Goal: Transaction & Acquisition: Download file/media

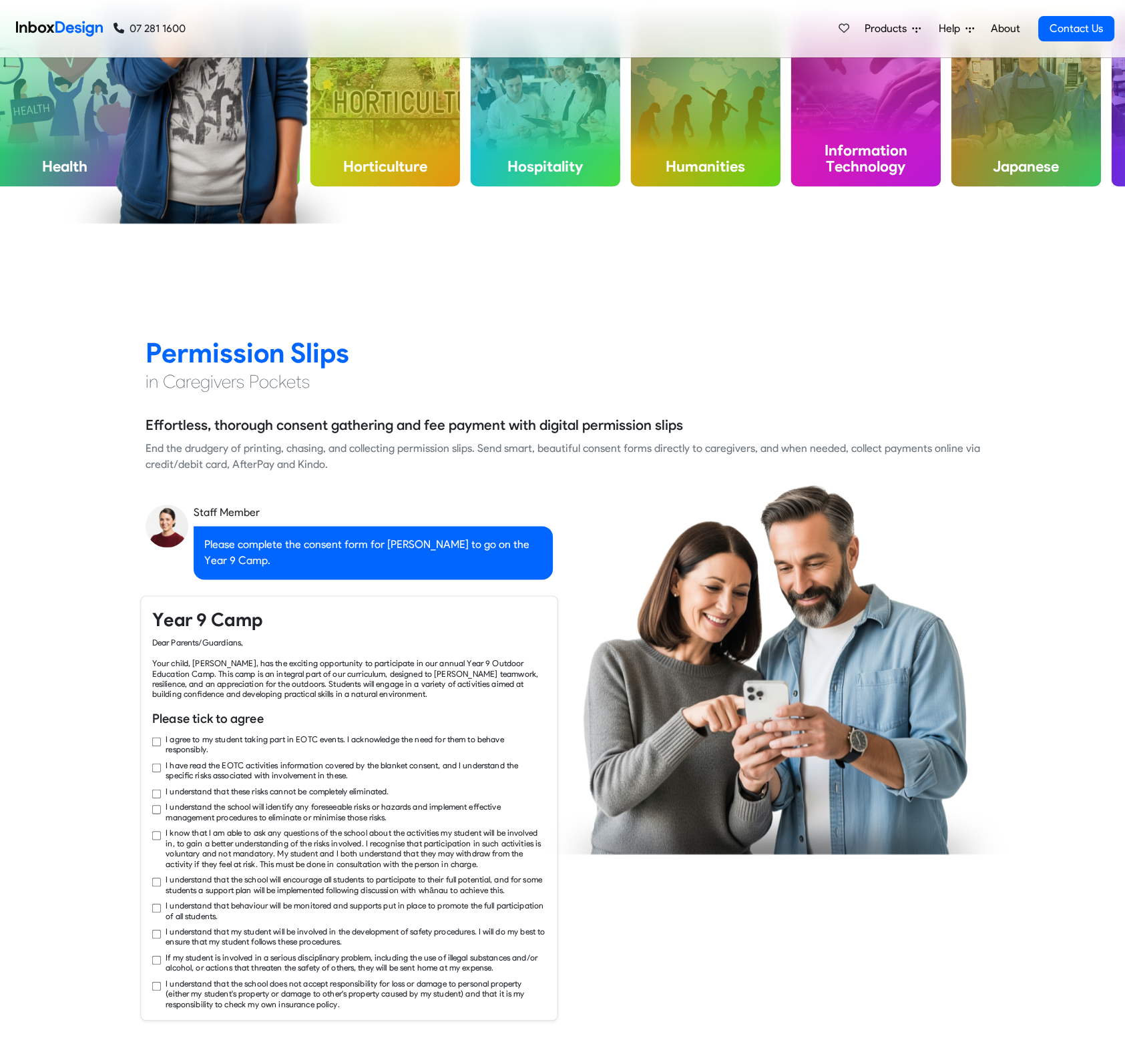
scroll to position [1601, 0]
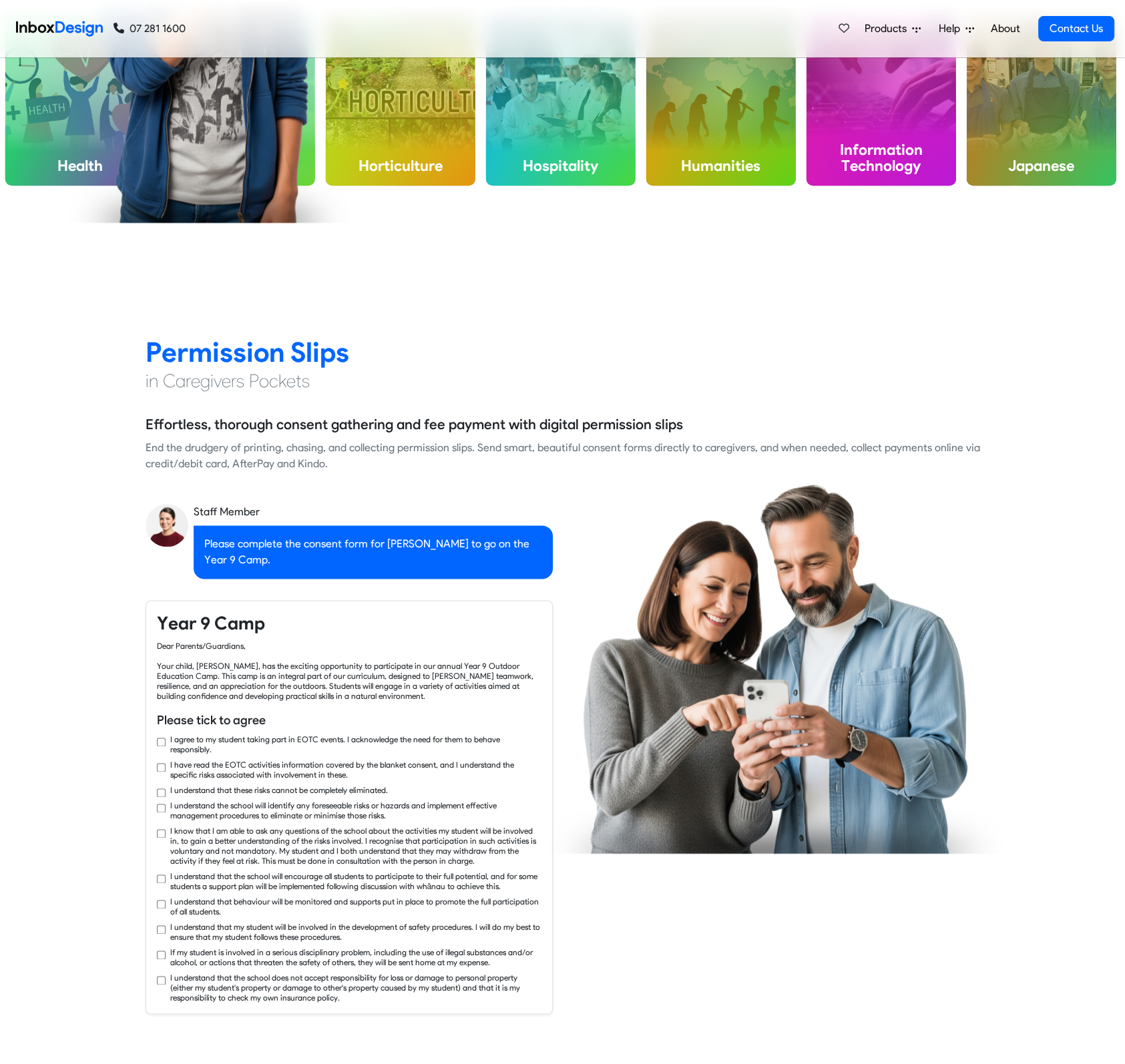
checkbox input "true"
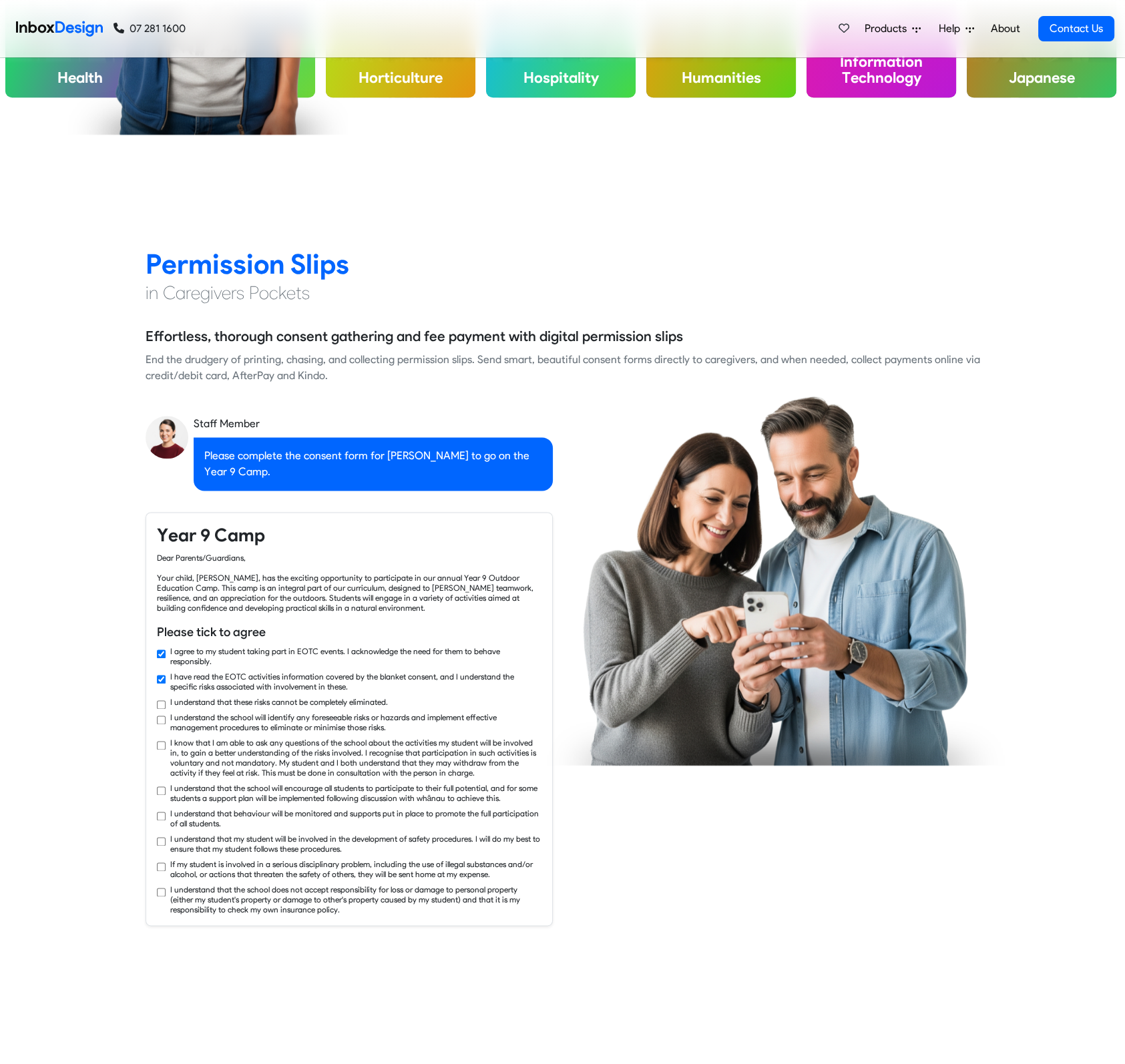
checkbox input "true"
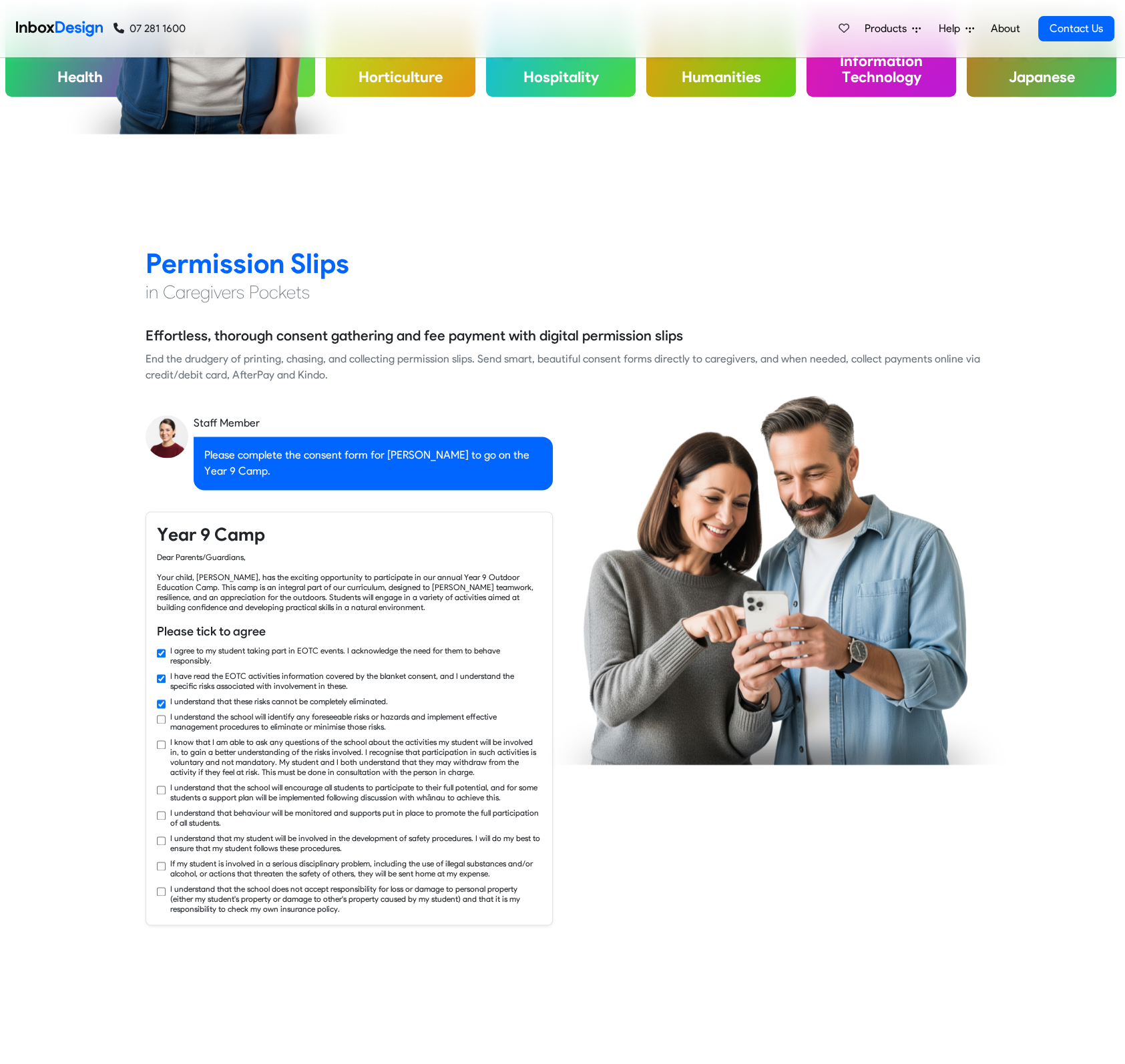
checkbox input "true"
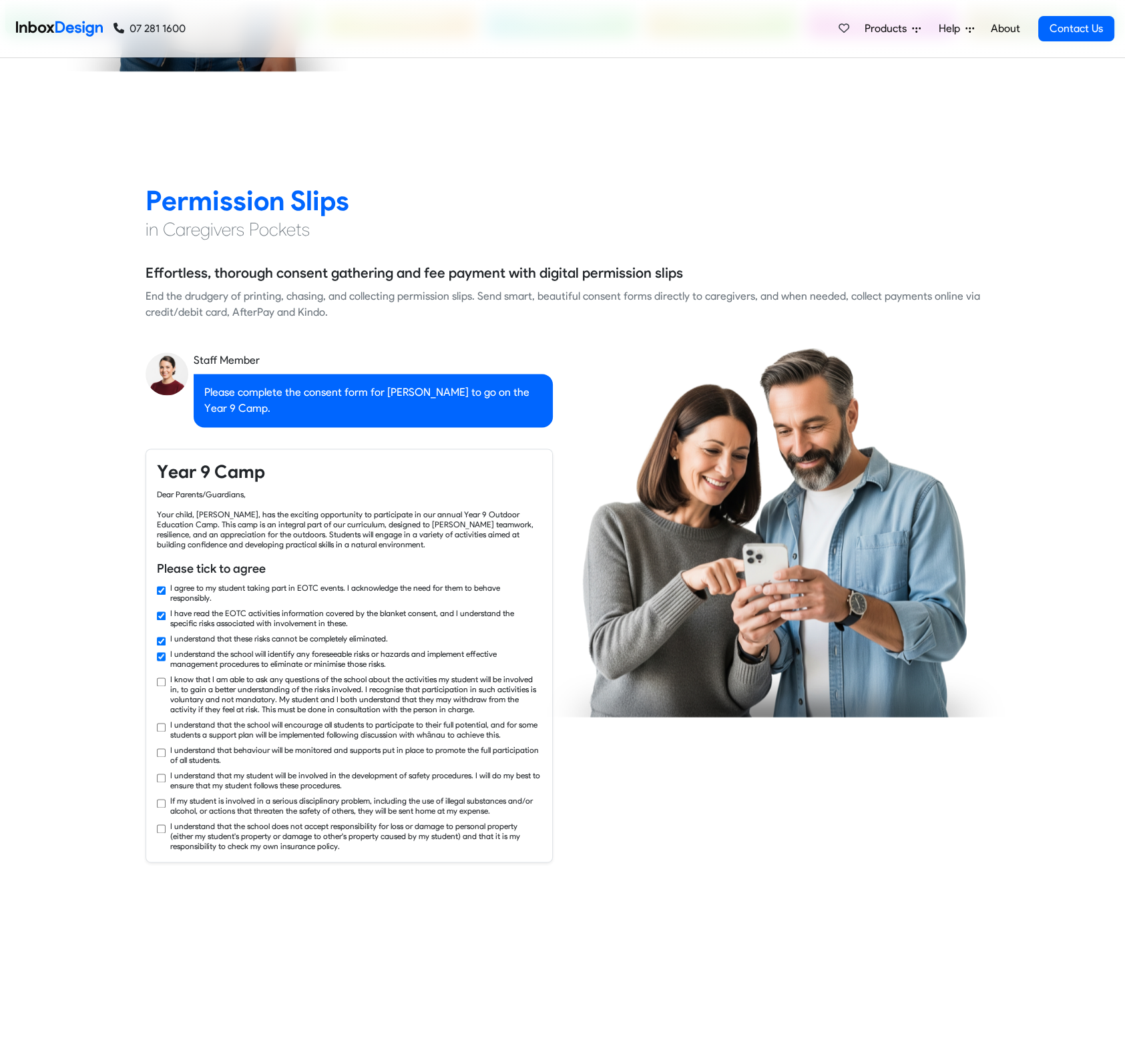
checkbox input "true"
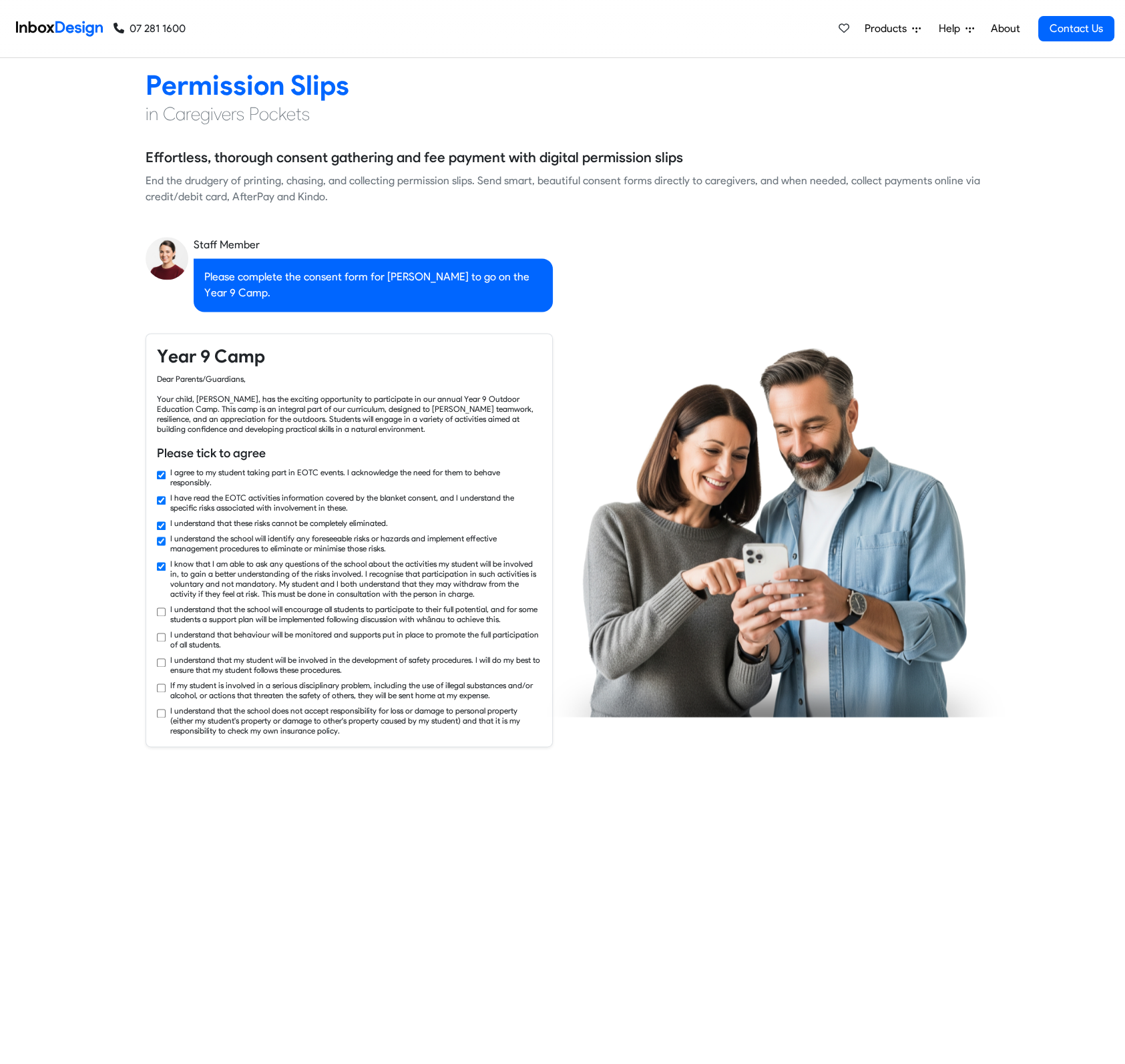
checkbox input "true"
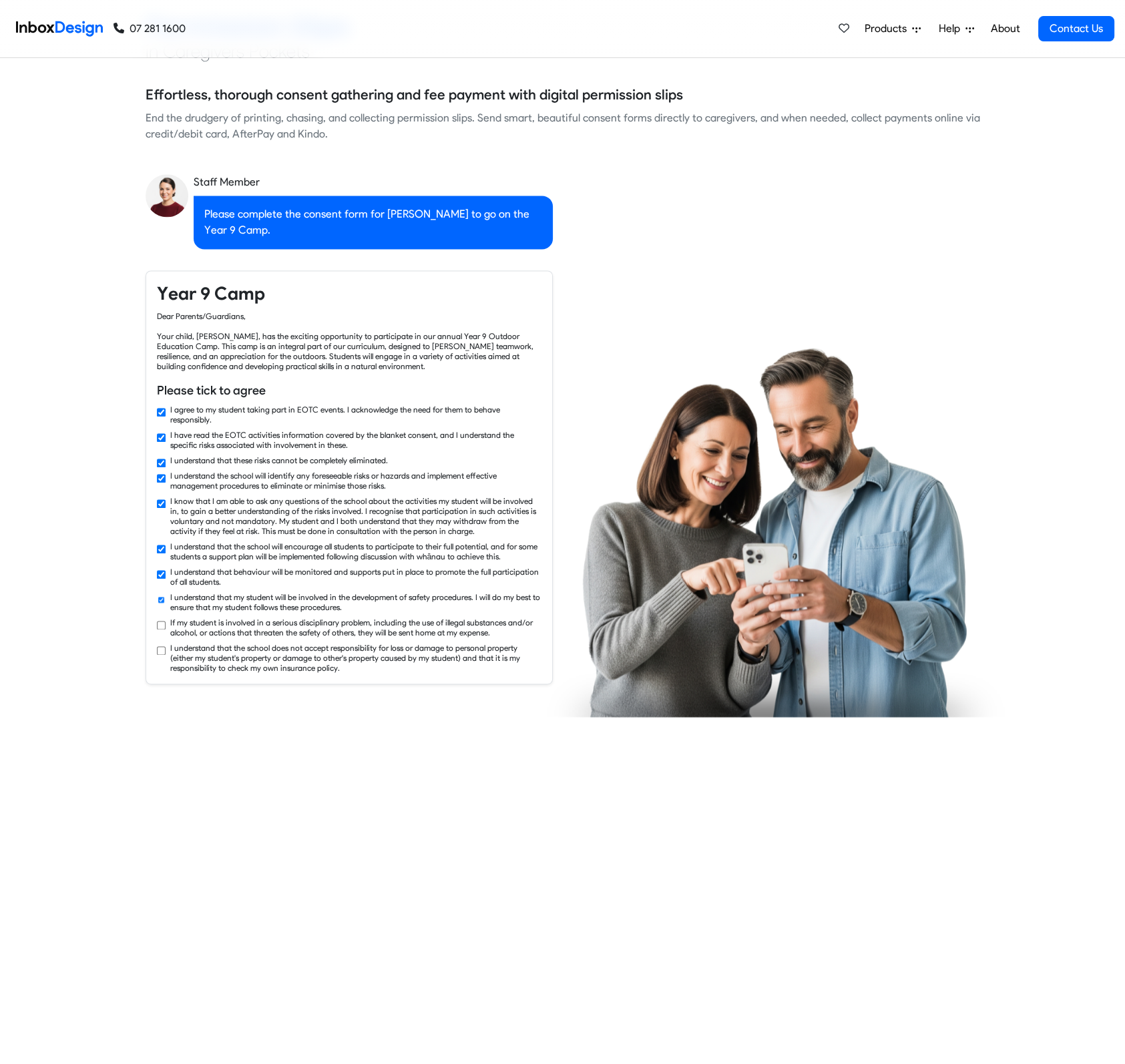
scroll to position [1957, 0]
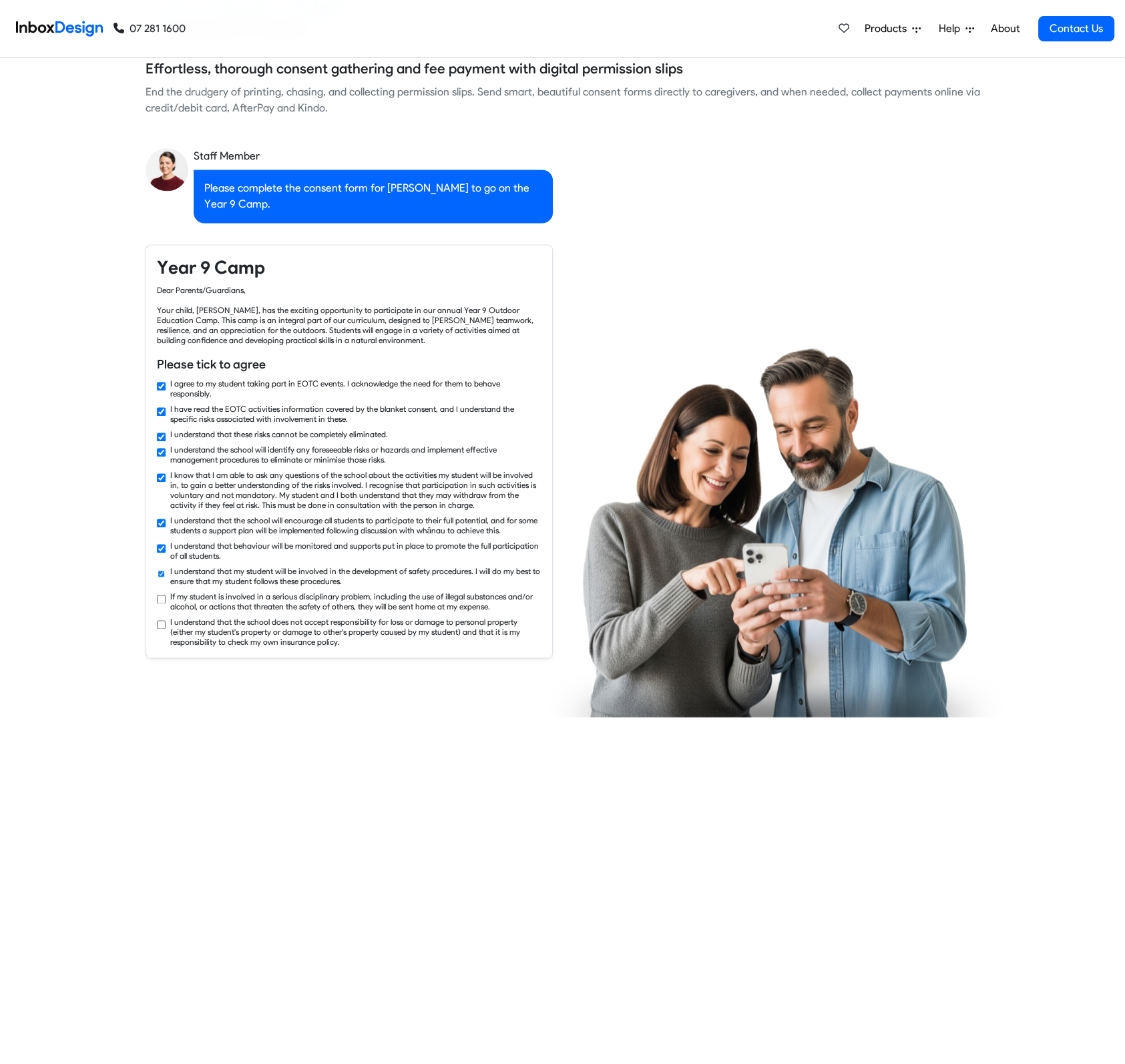
checkbox input "true"
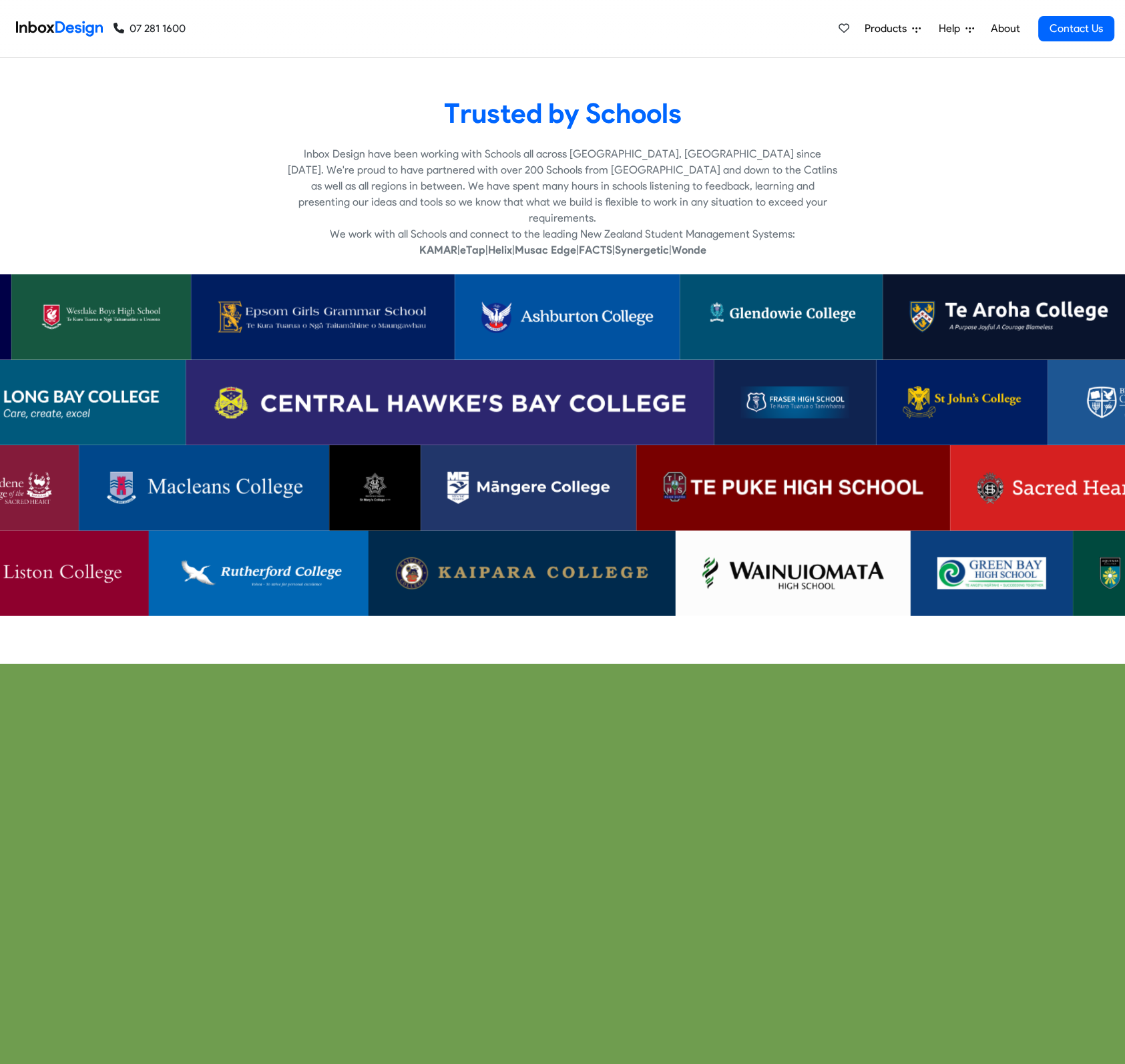
scroll to position [3648, 0]
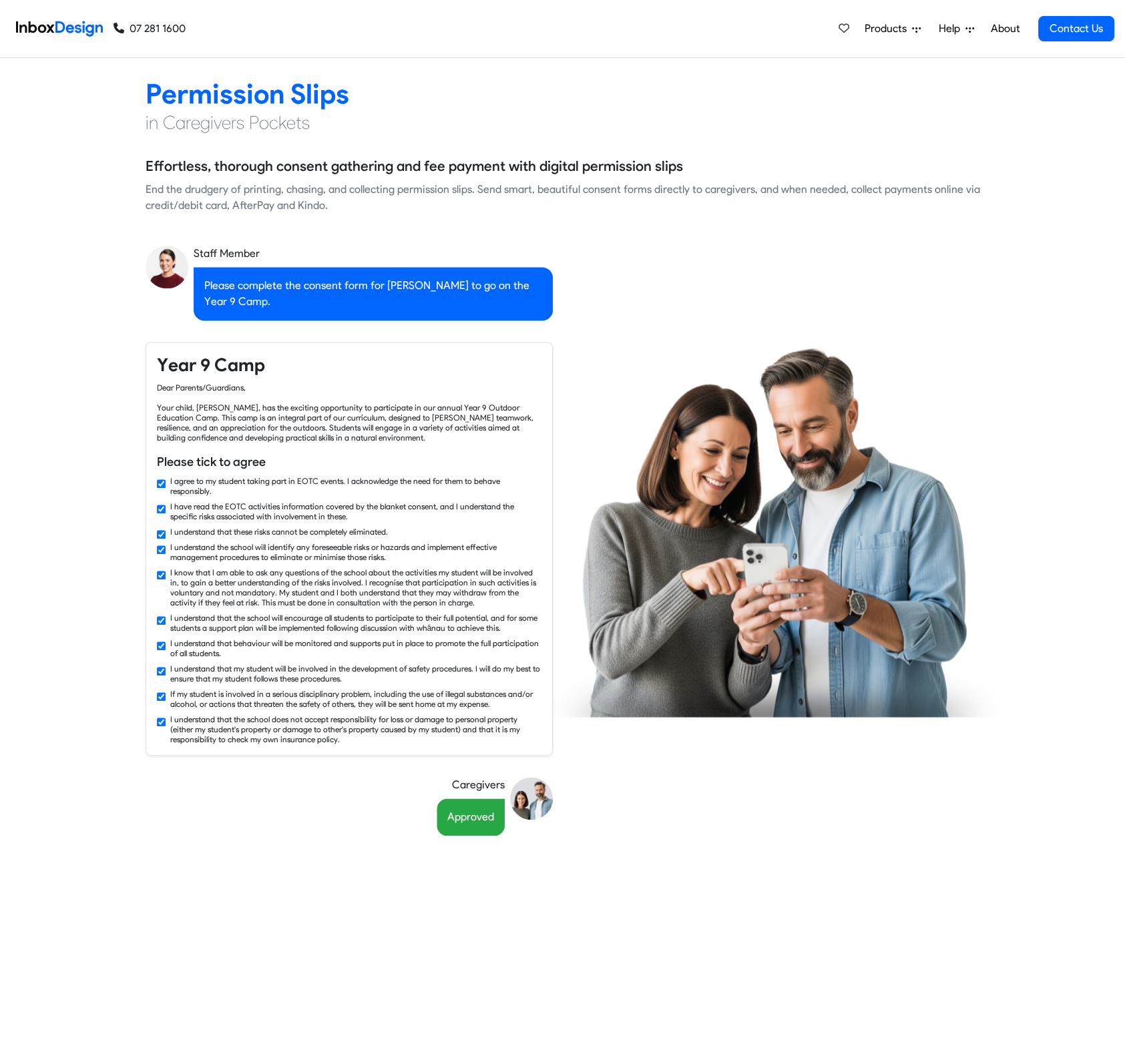
checkbox input "false"
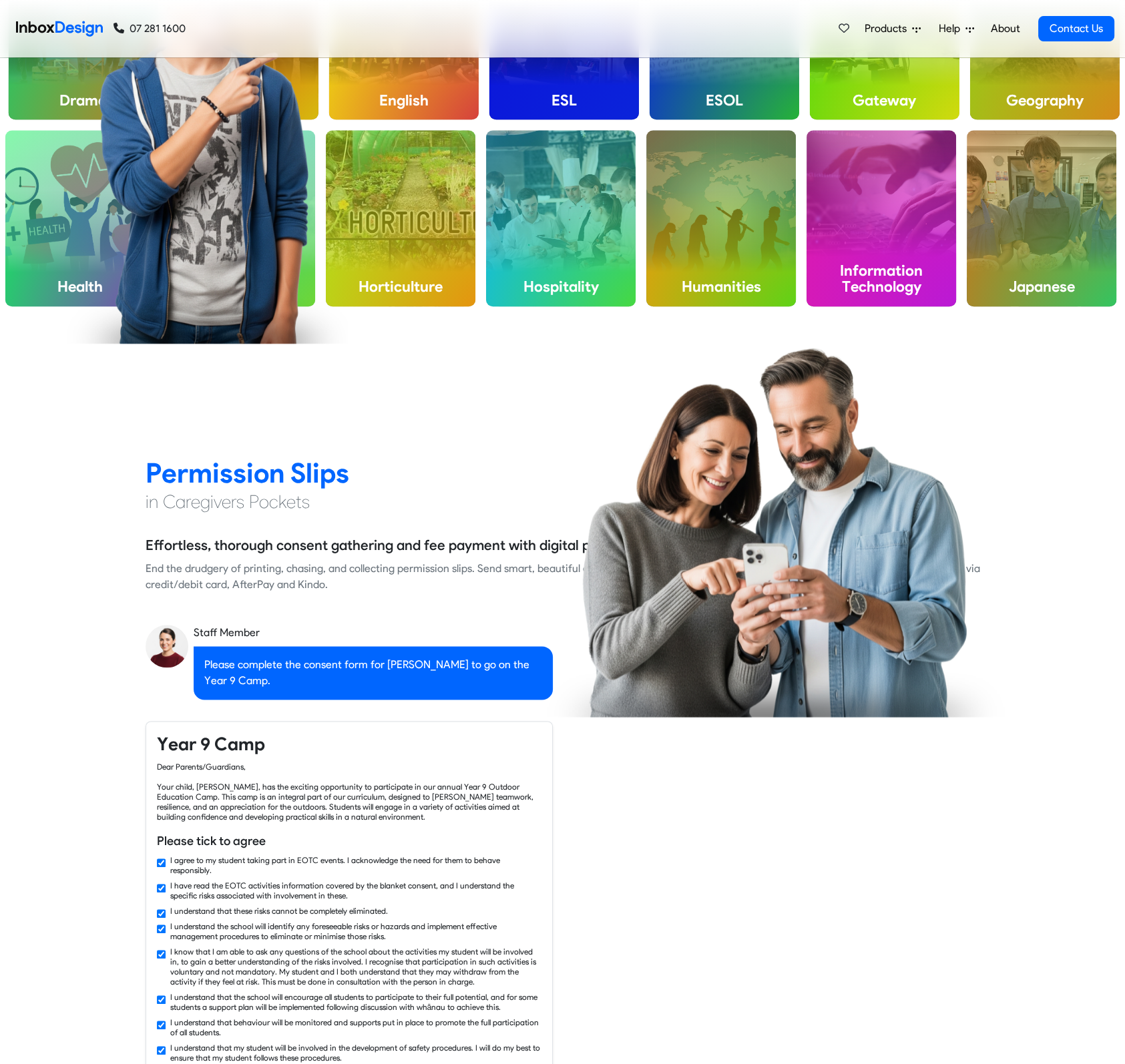
checkbox input "false"
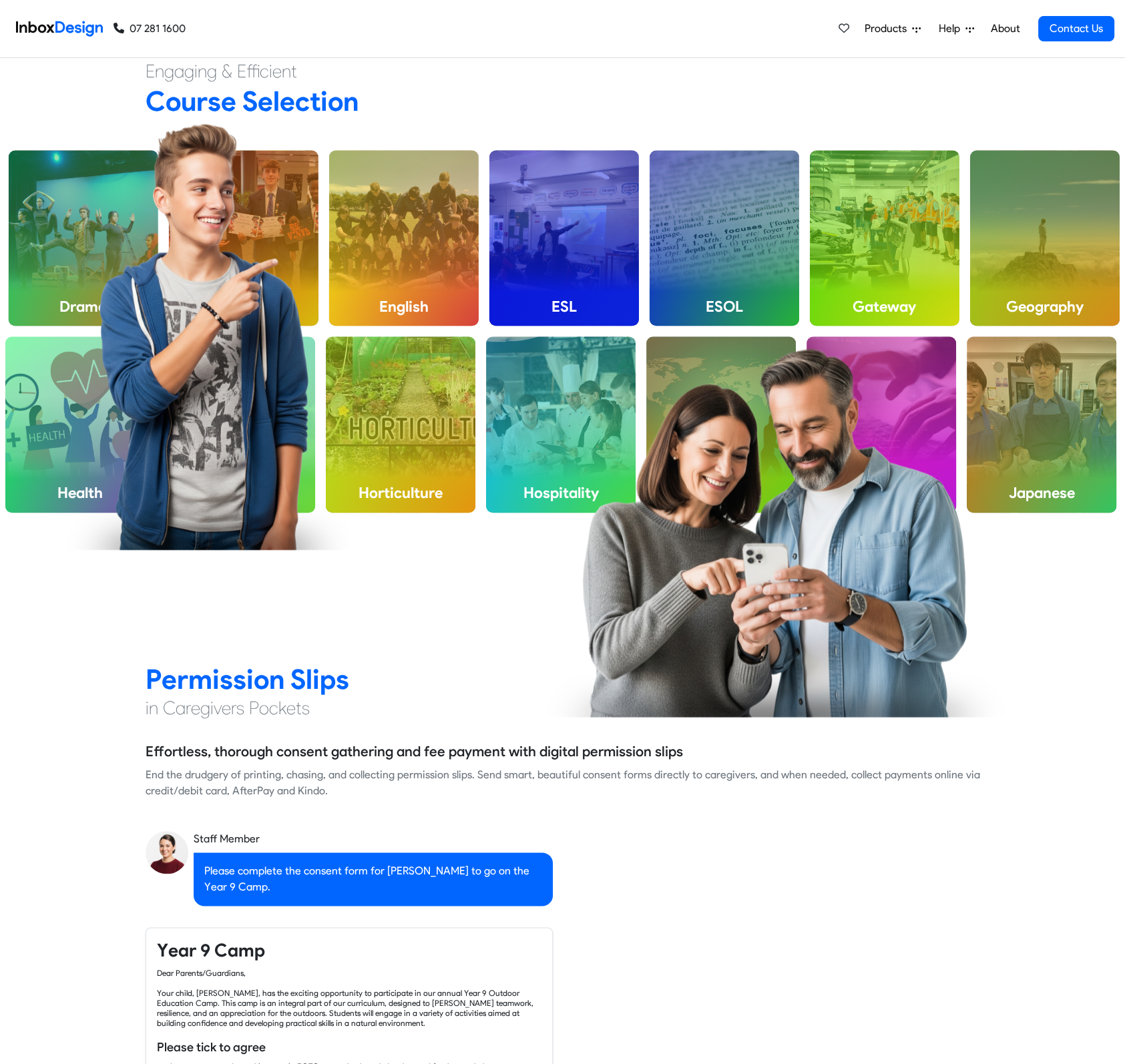
checkbox input "false"
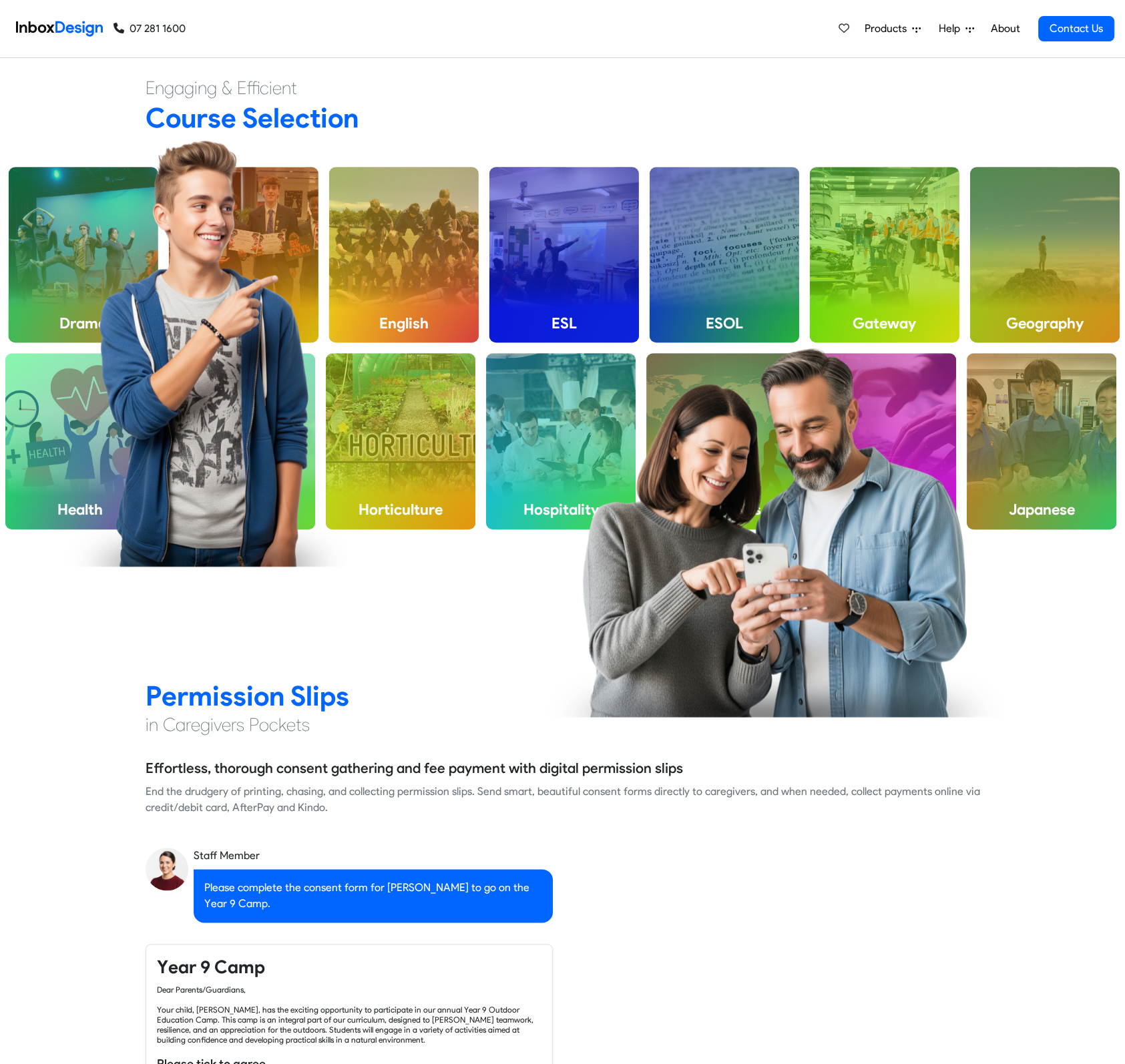
checkbox input "false"
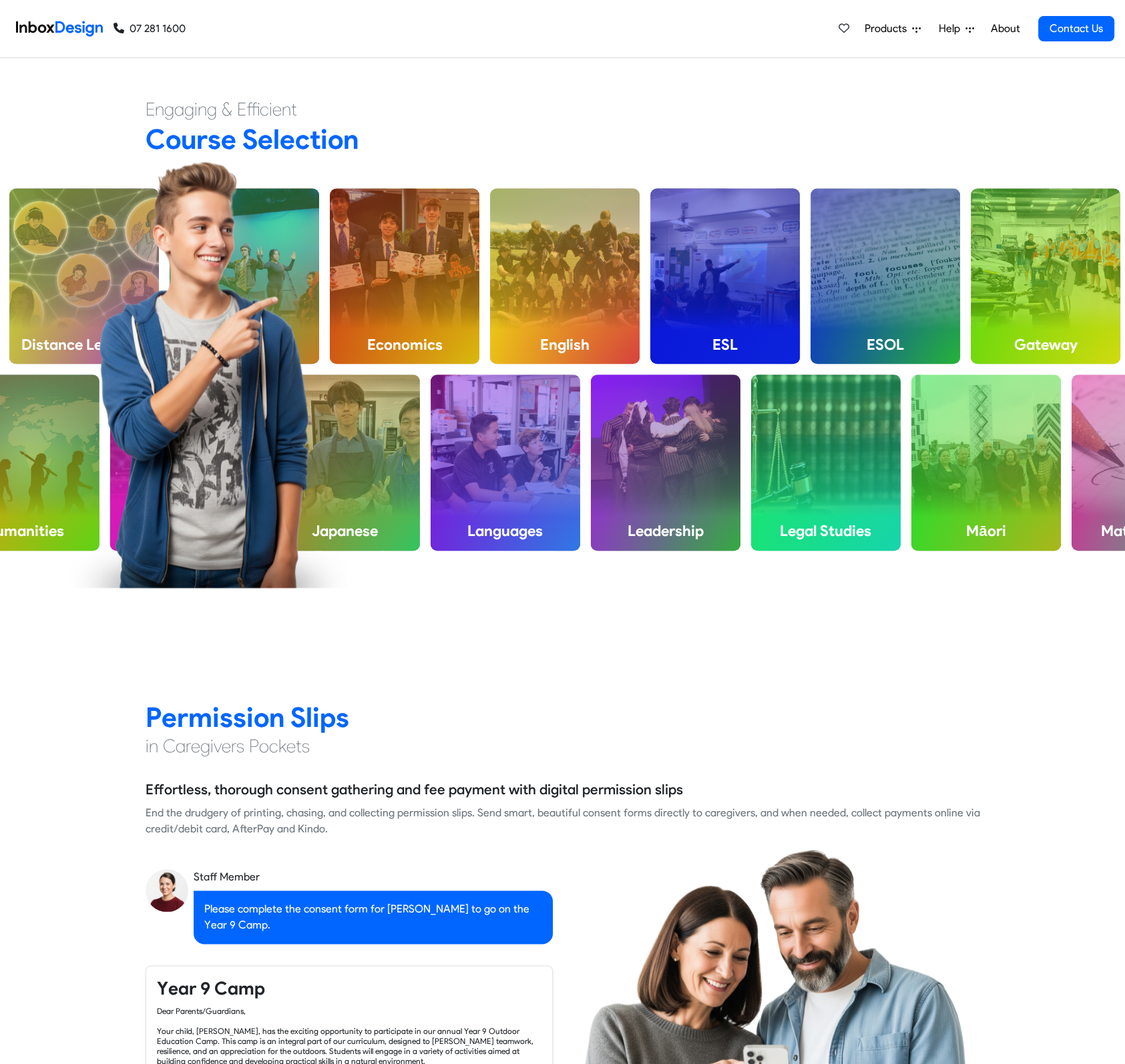
checkbox input "false"
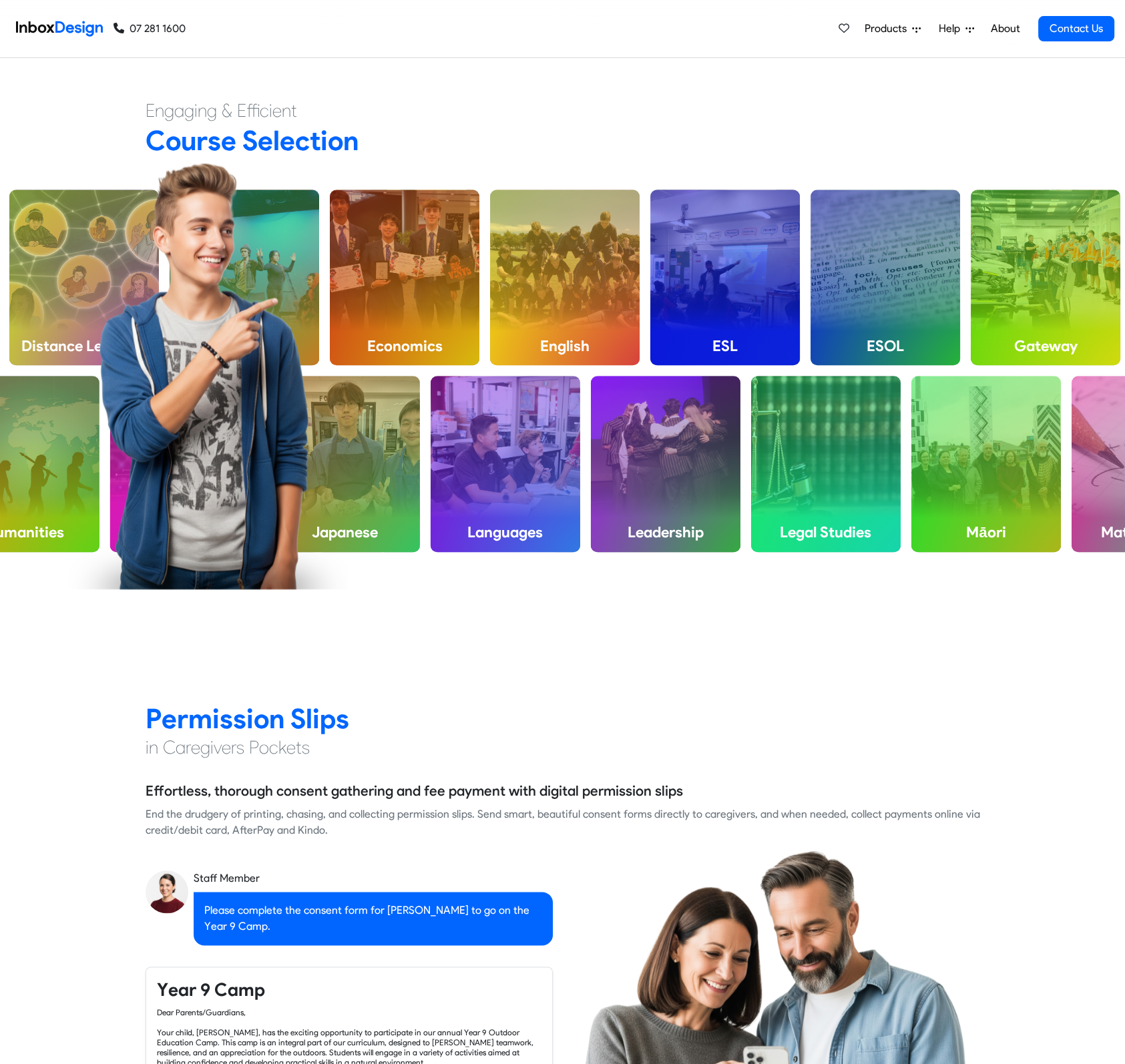
checkbox input "false"
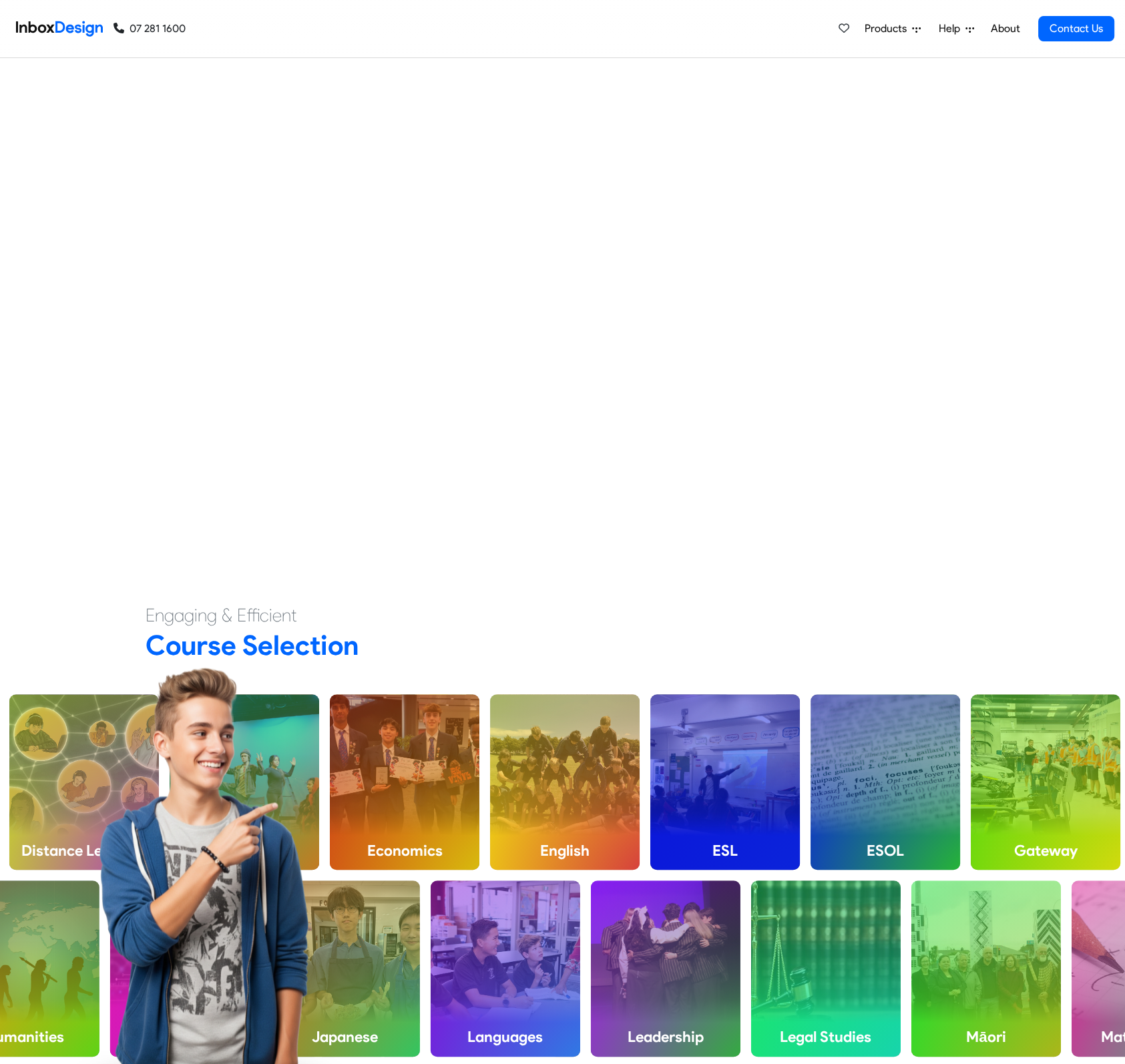
checkbox input "false"
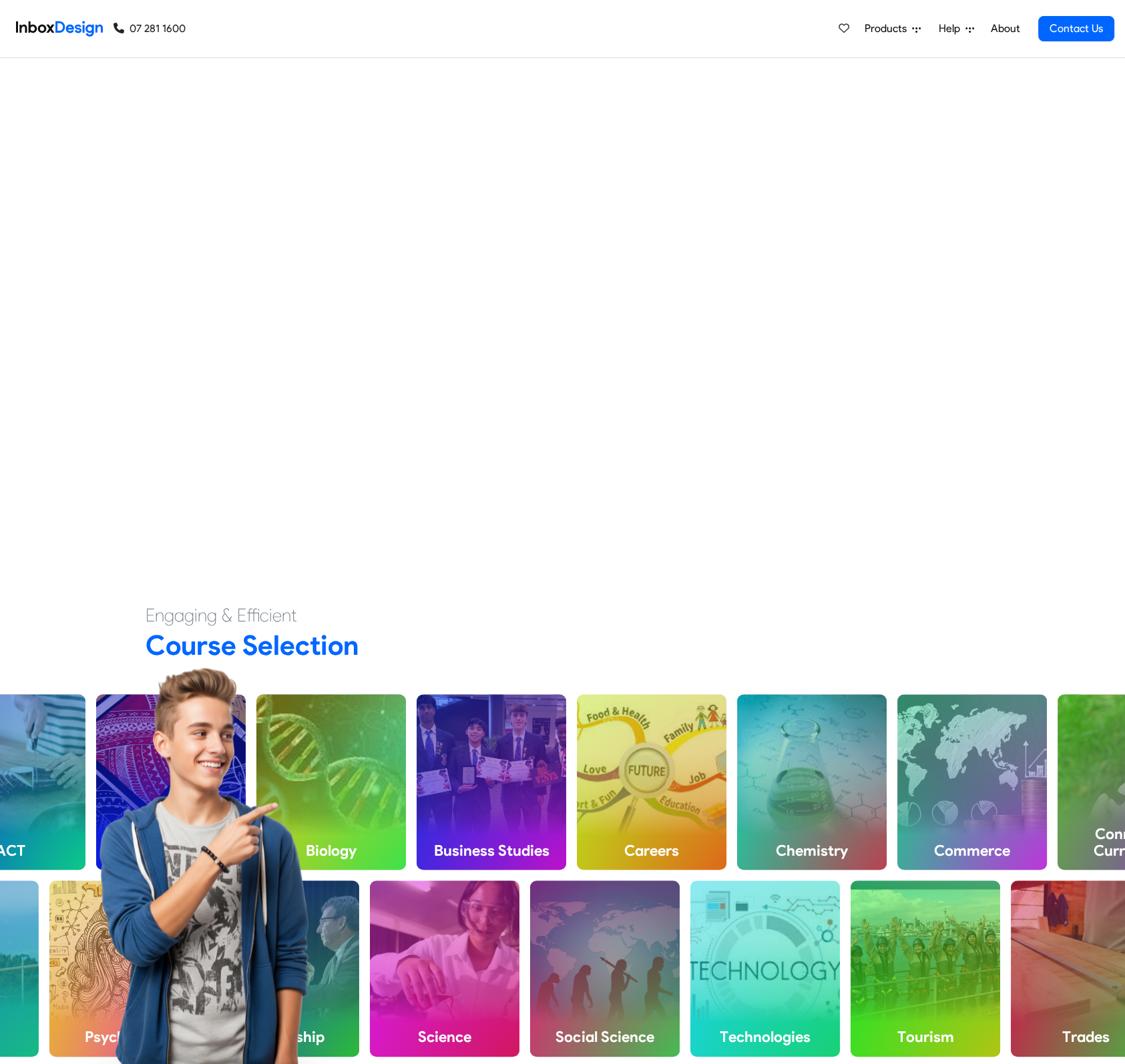
scroll to position [703, 0]
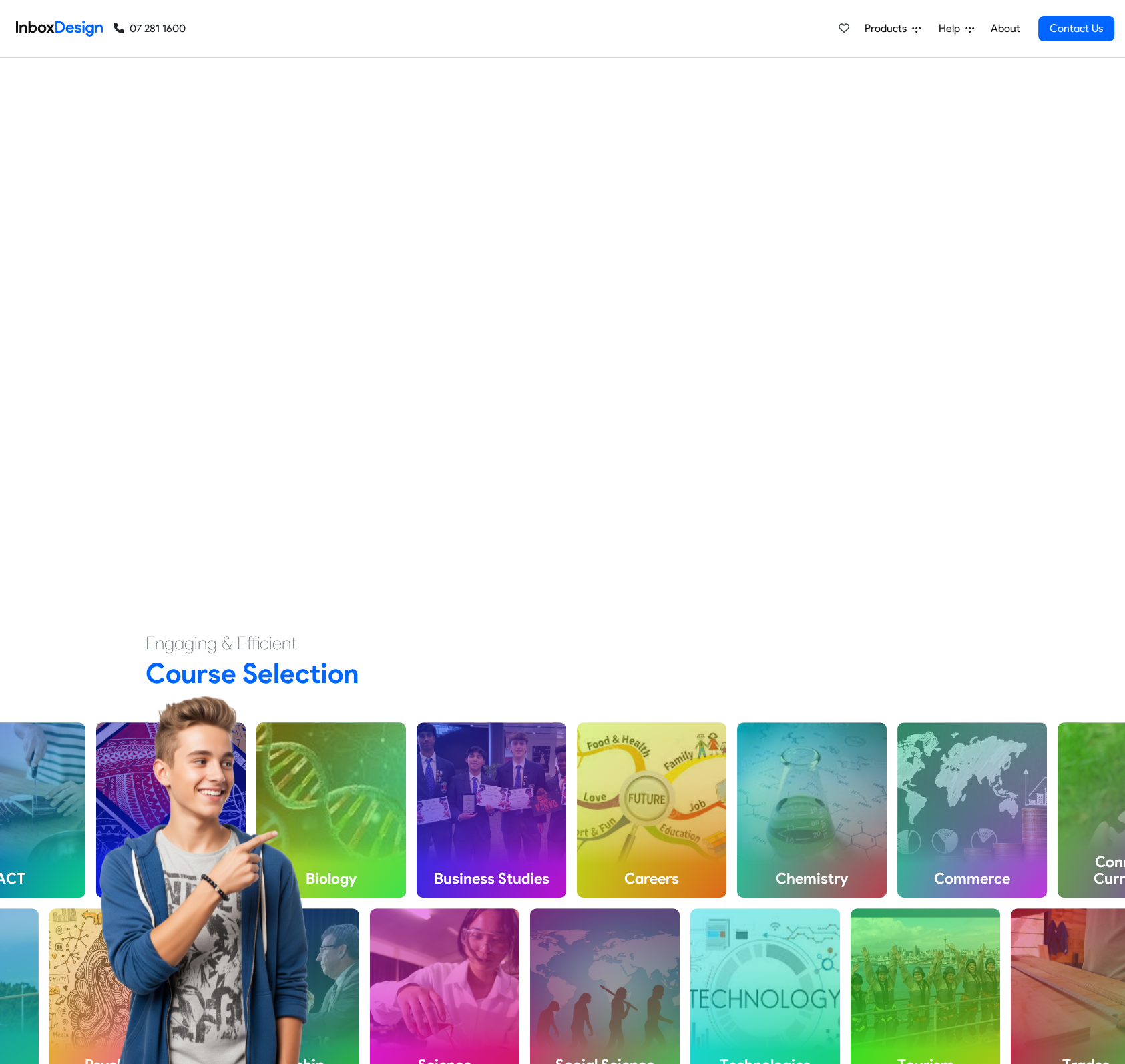
checkbox input "false"
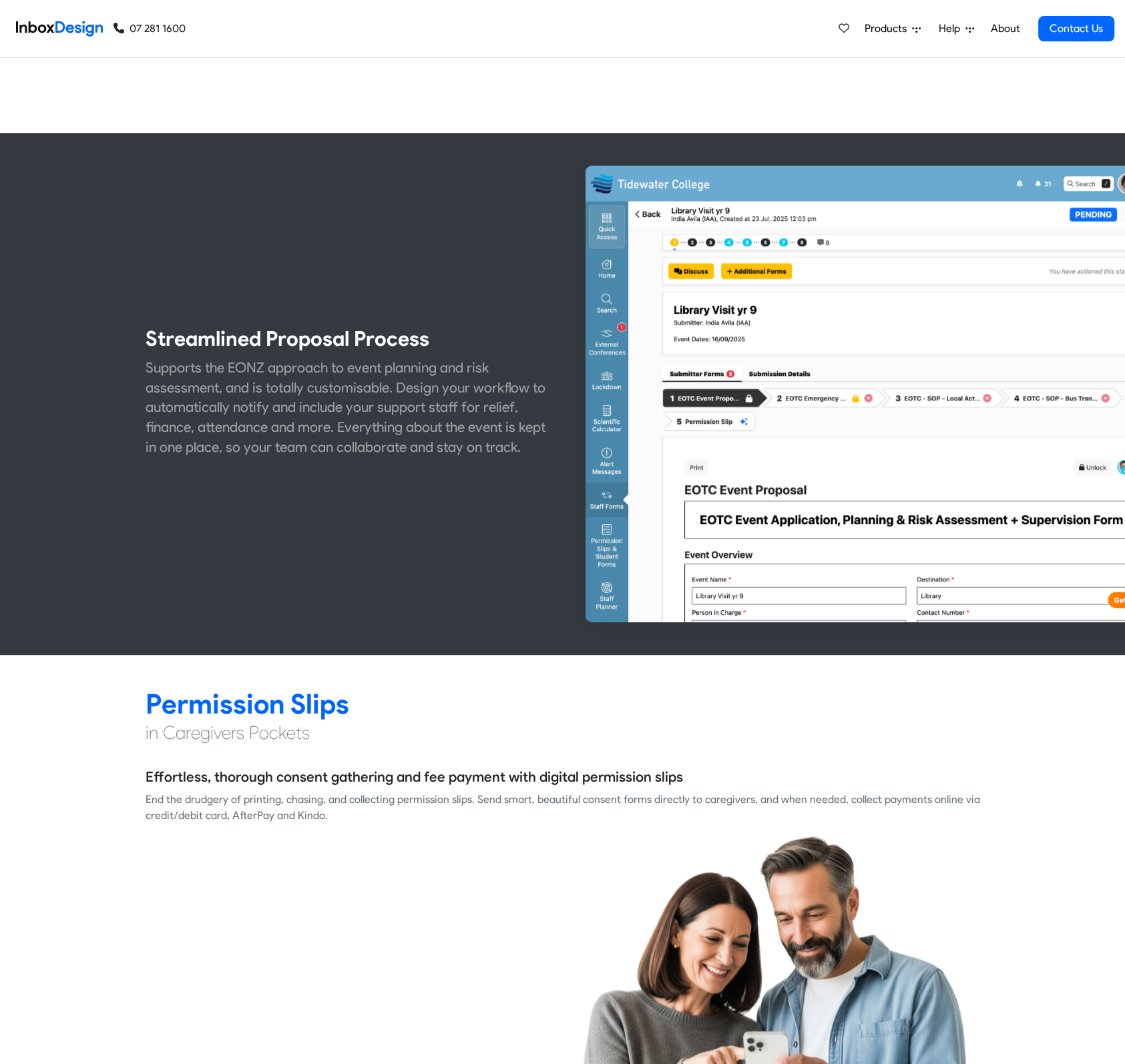
scroll to position [979, 0]
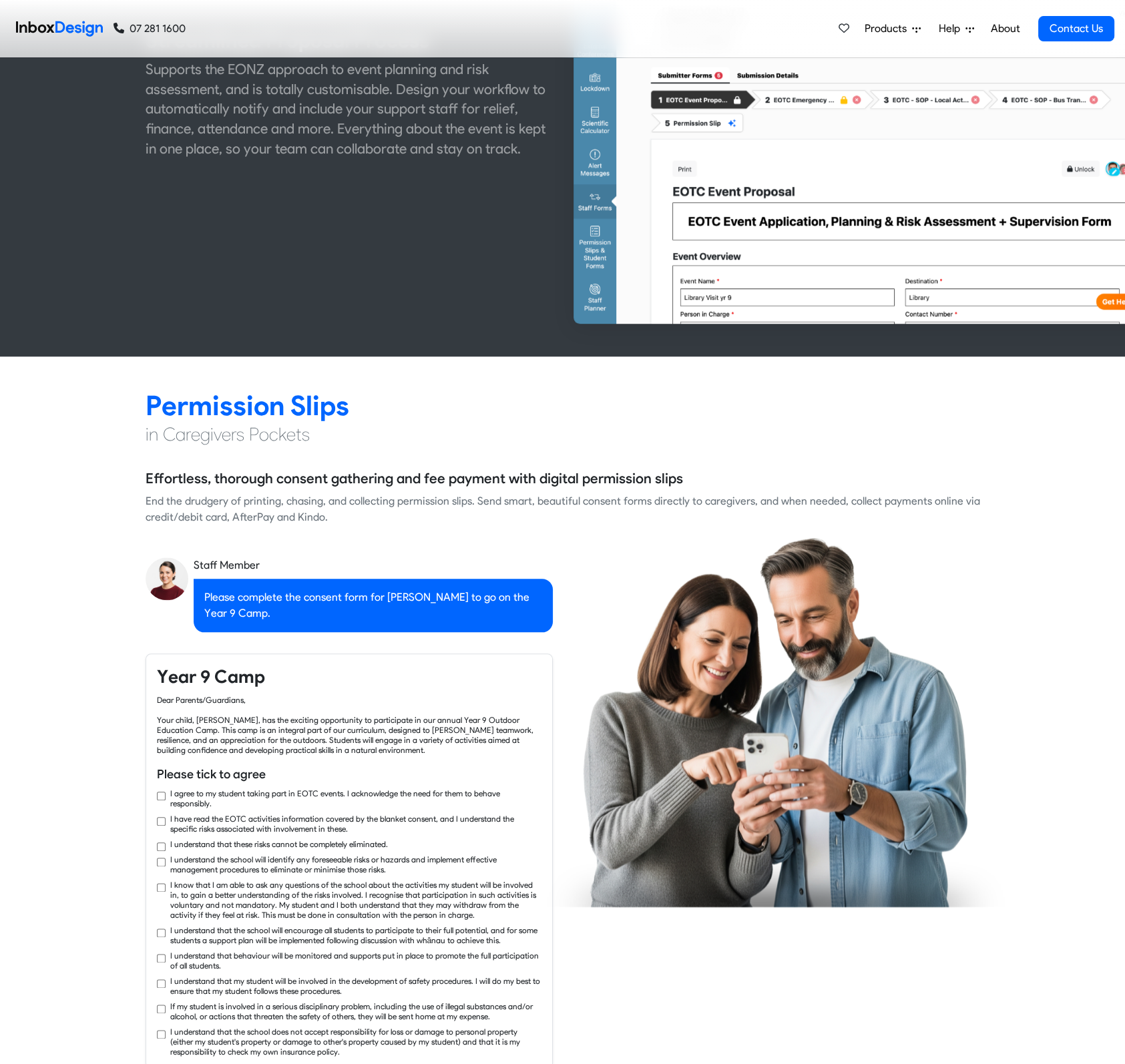
checkbox input "true"
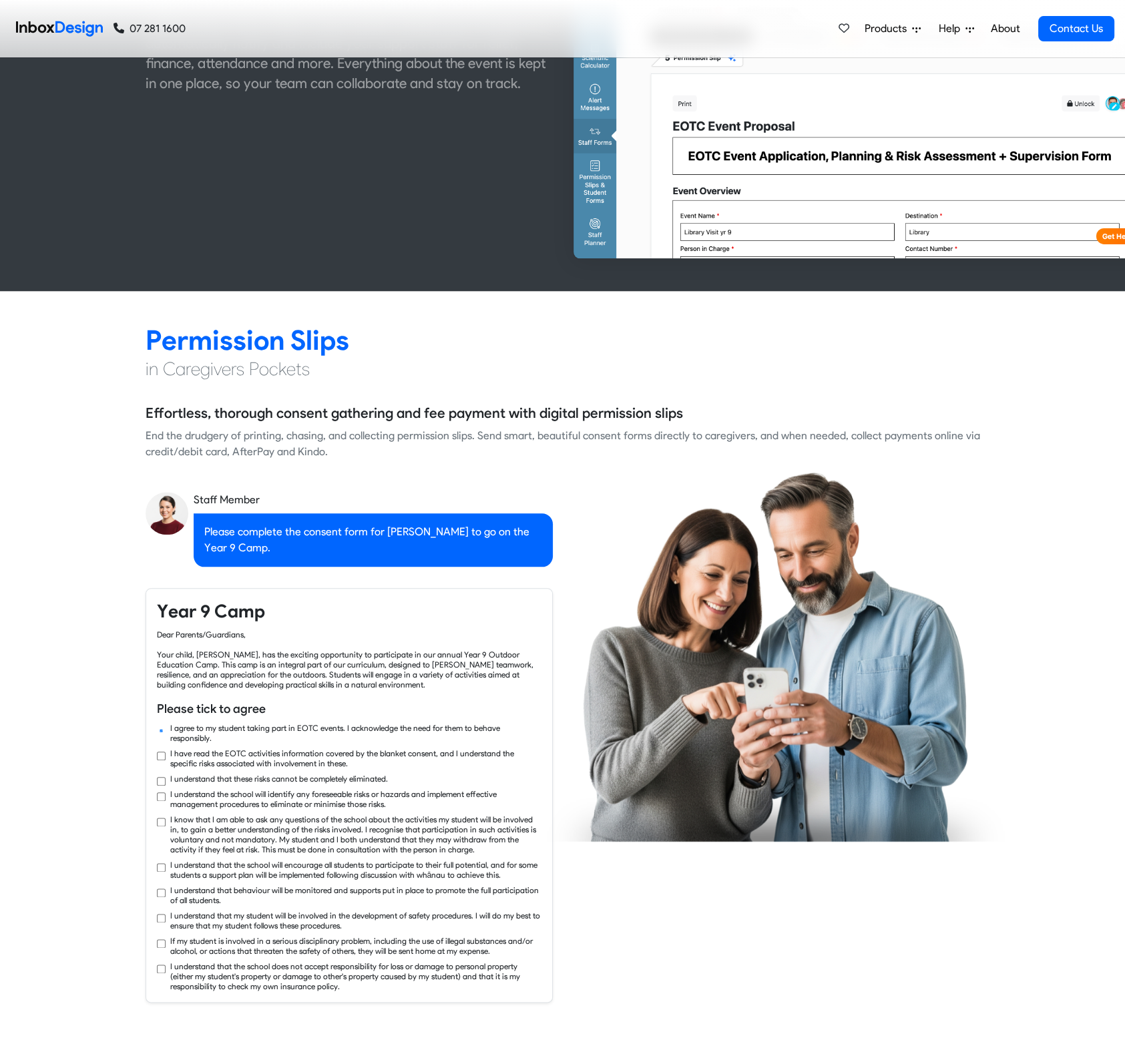
checkbox input "true"
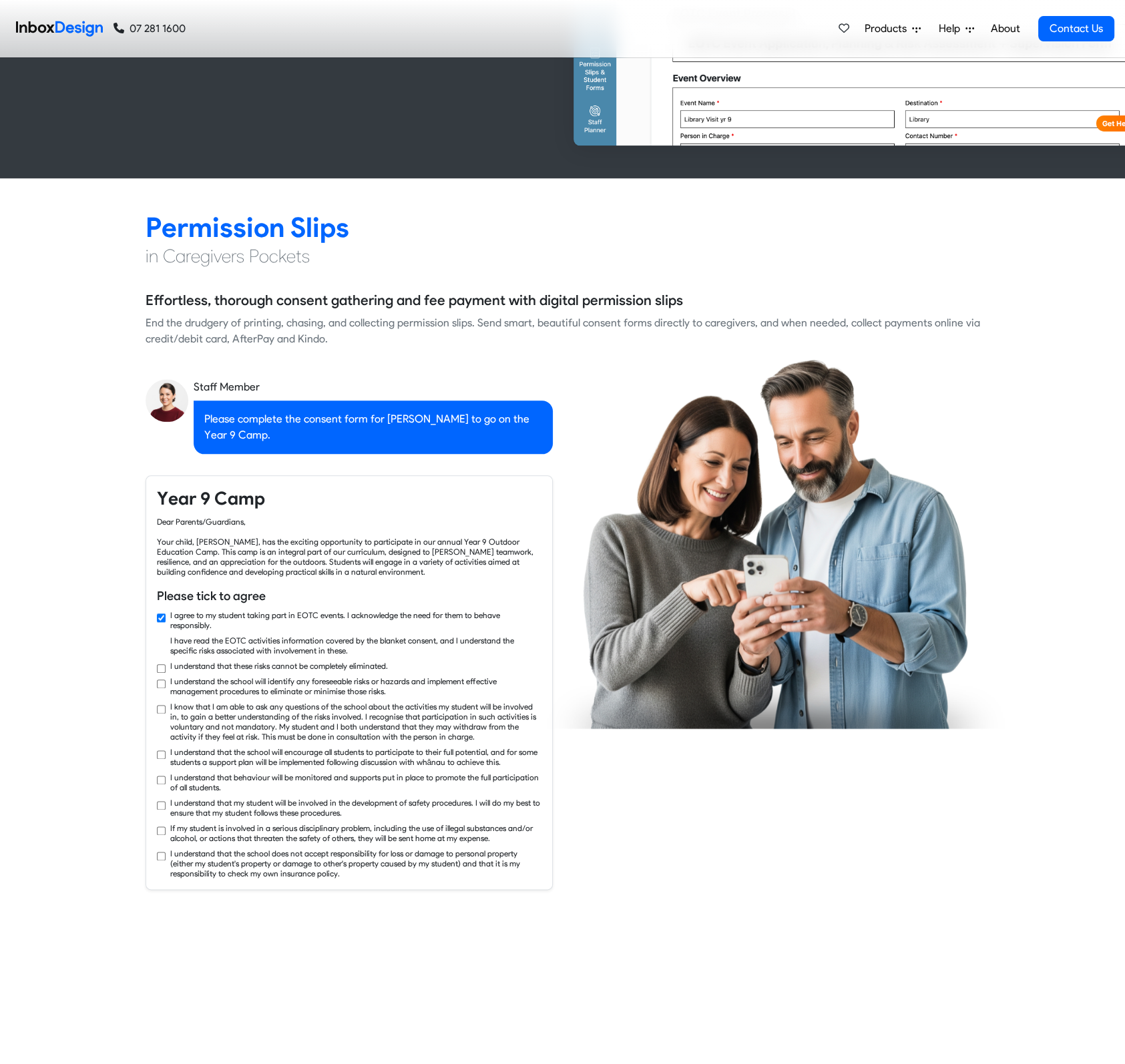
checkbox input "true"
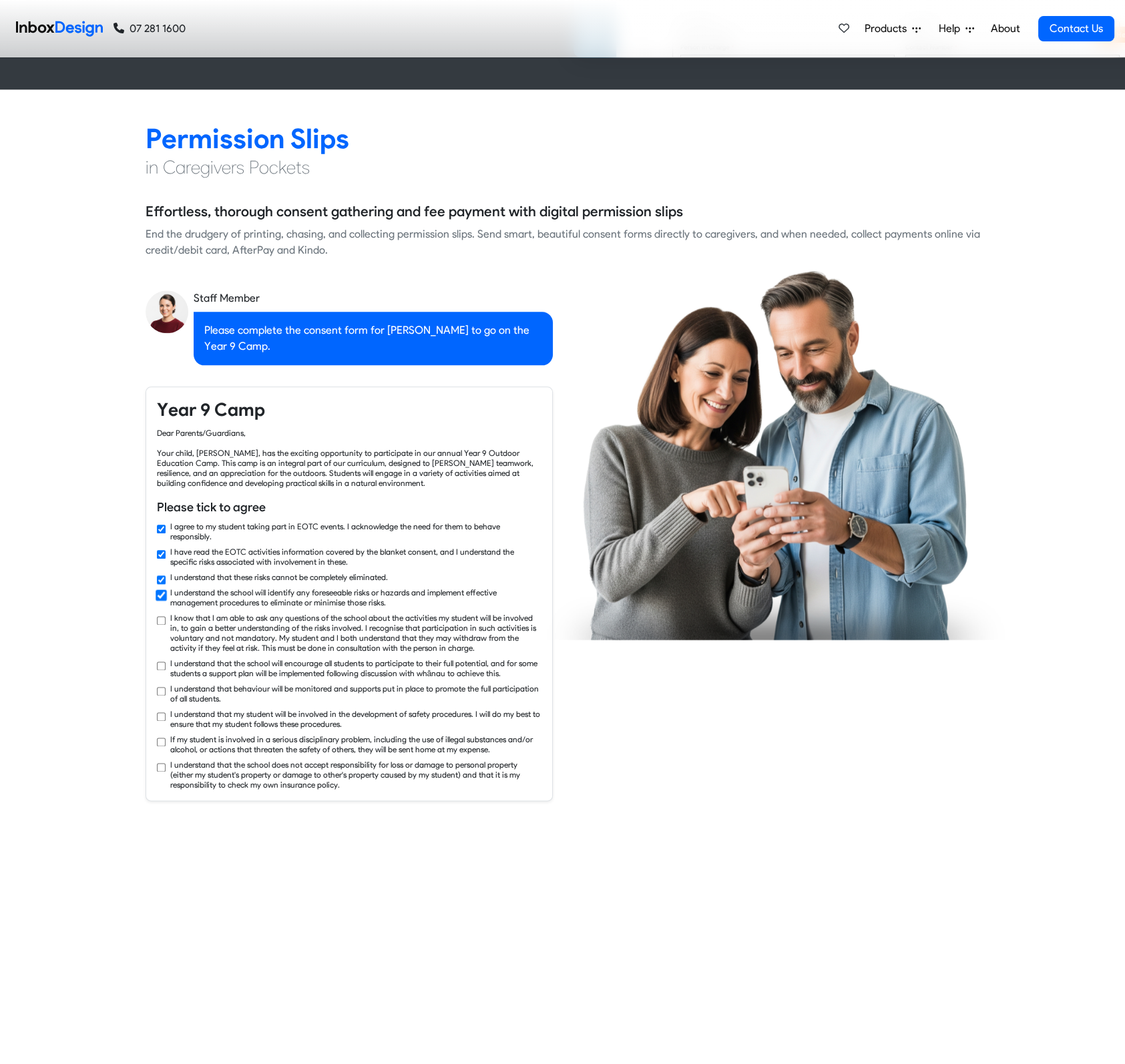
checkbox input "true"
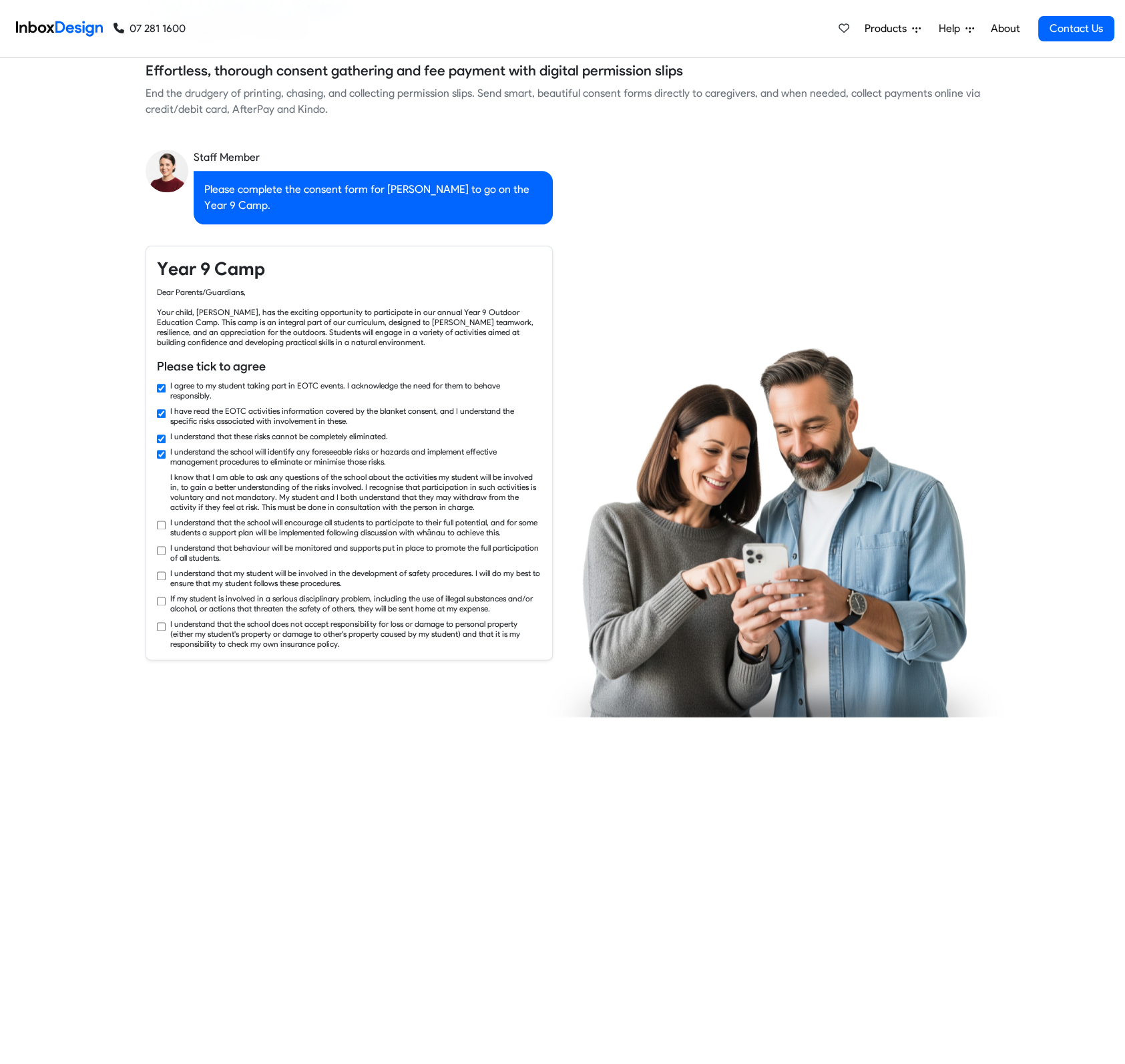
checkbox input "true"
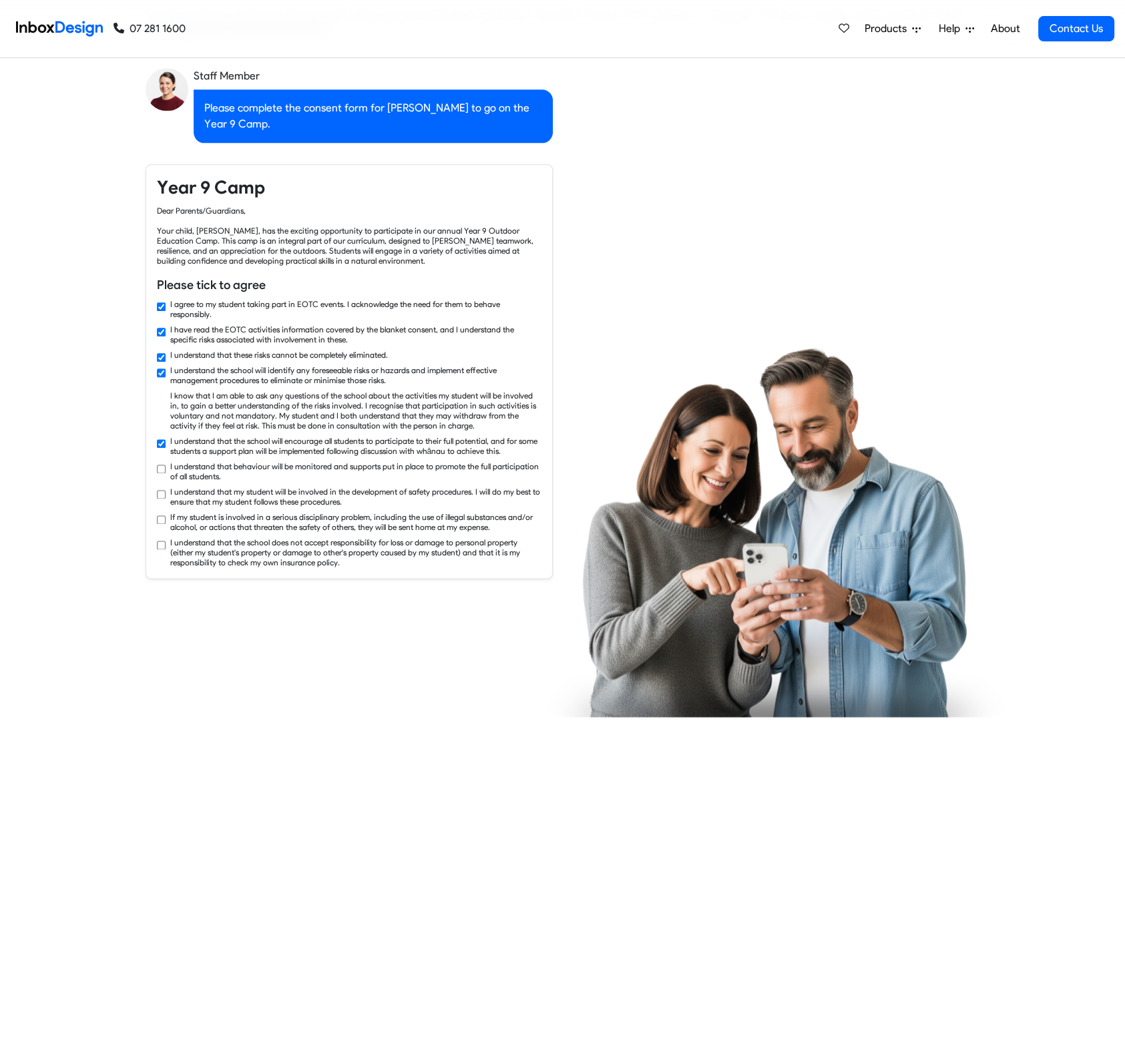
checkbox input "true"
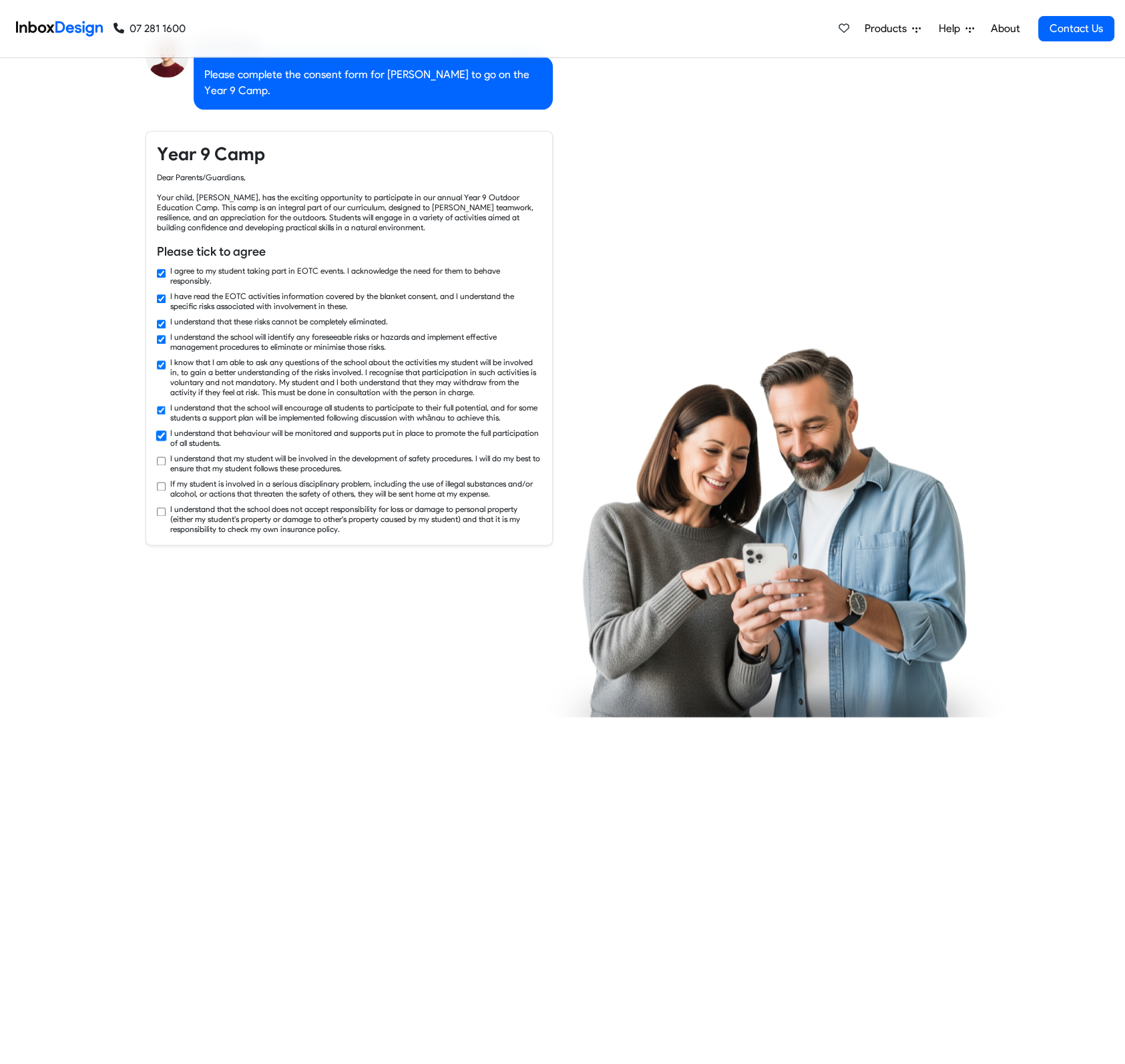
checkbox input "true"
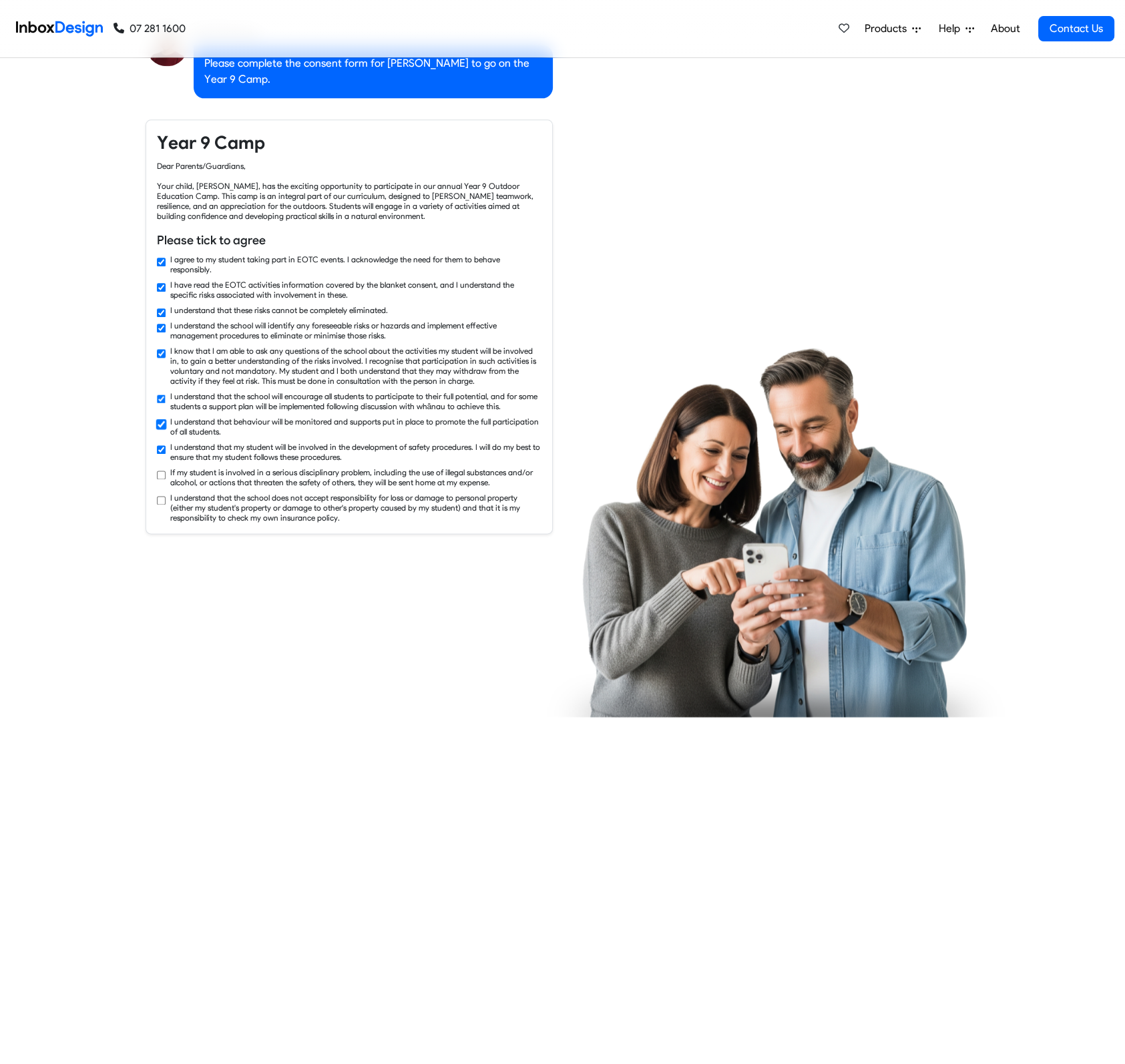
checkbox input "true"
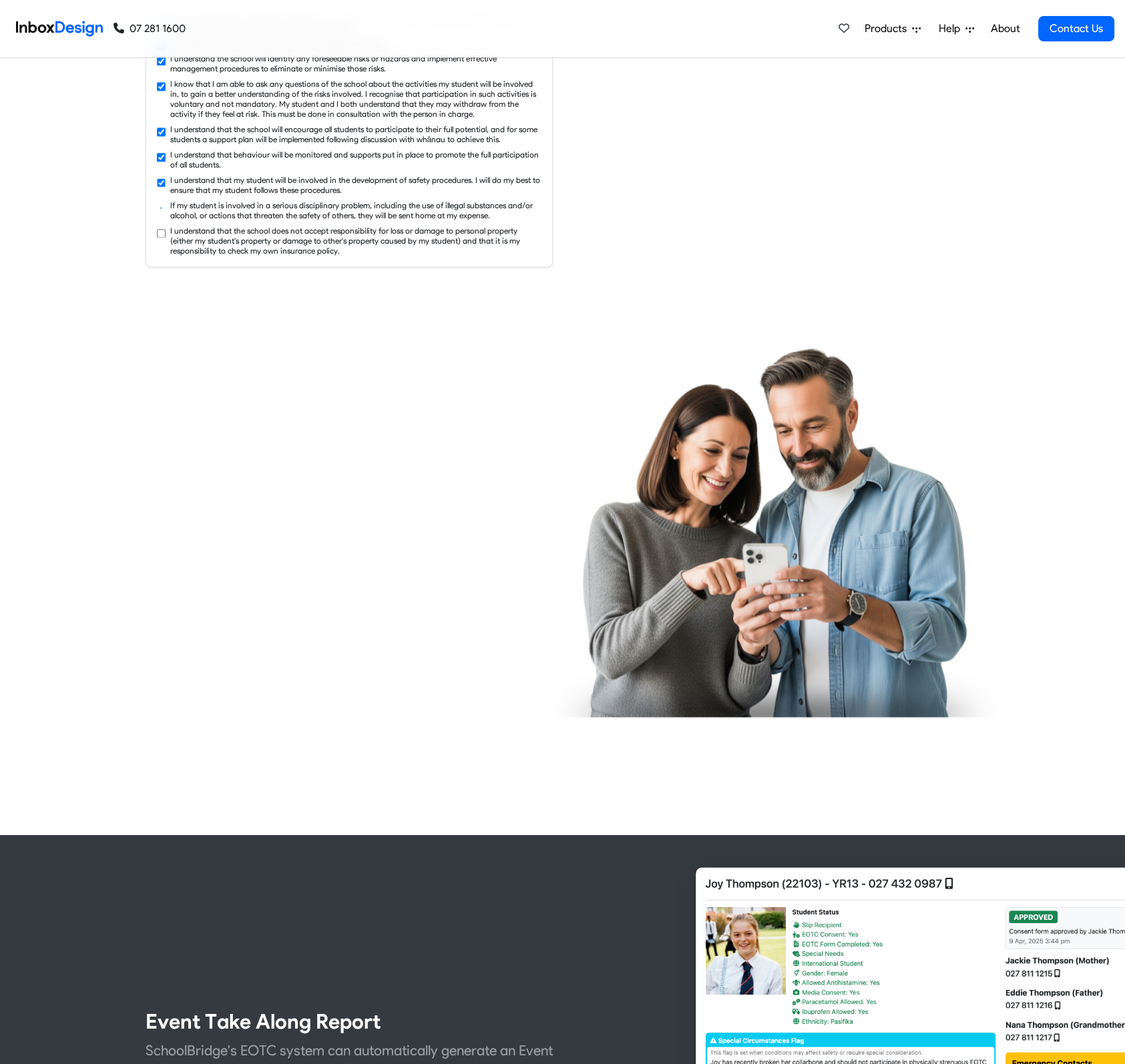
checkbox input "true"
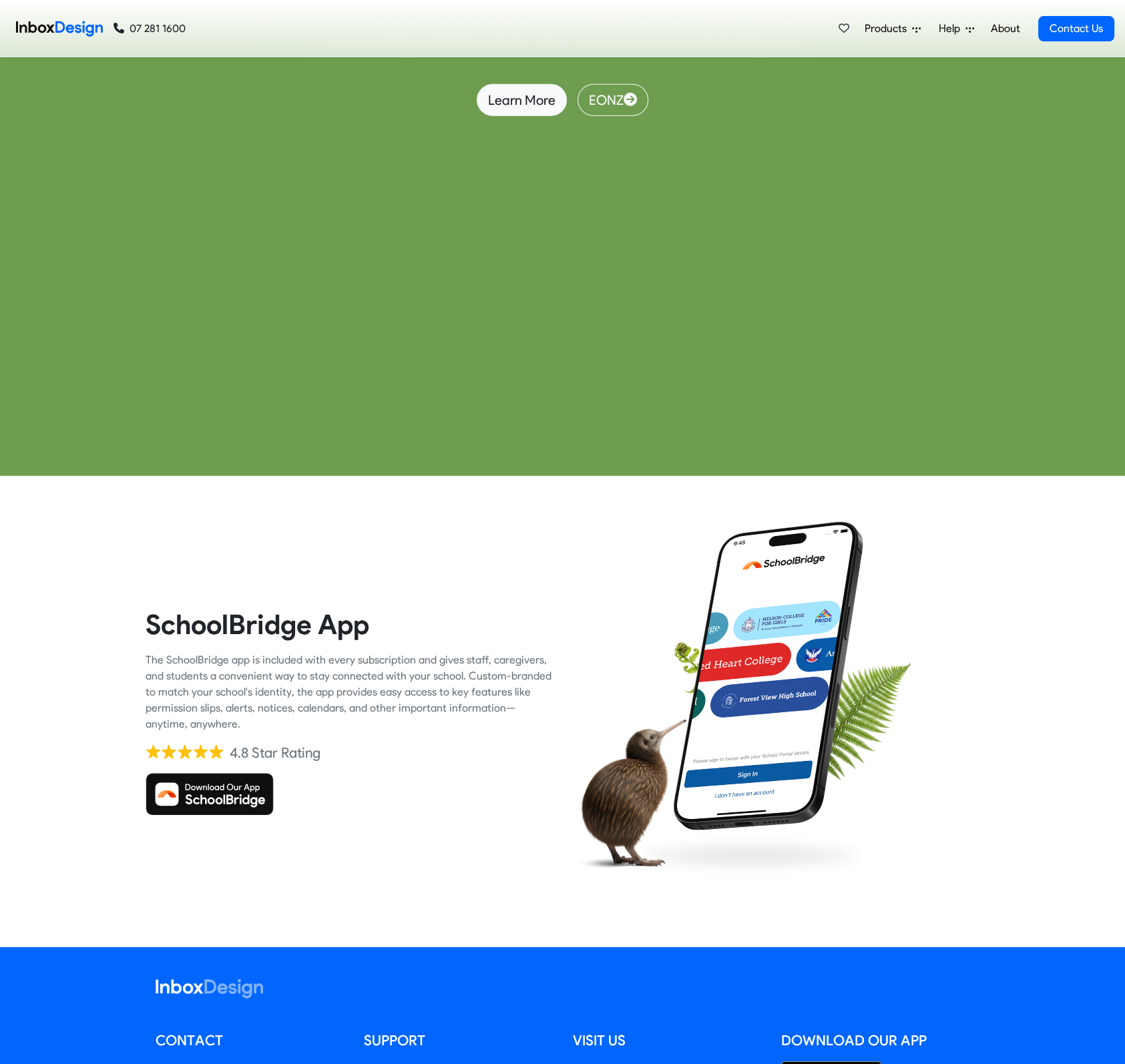
scroll to position [9611, 0]
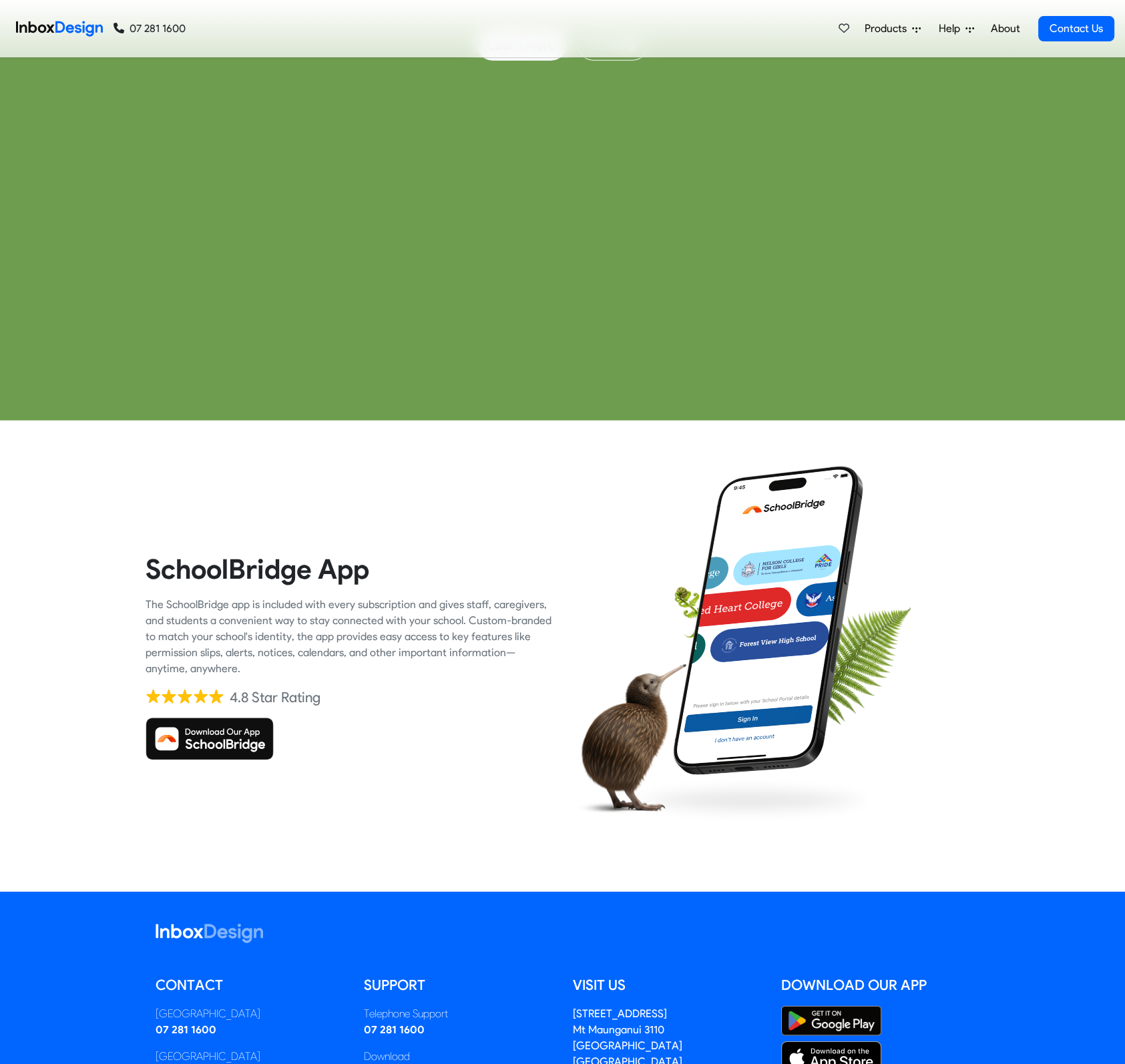
drag, startPoint x: 164, startPoint y: 677, endPoint x: 305, endPoint y: 724, distance: 148.6
click at [305, 724] on div "SchoolBridge App The SchoolBridge app is included with every subscription and g…" at bounding box center [348, 655] width 407 height 407
click at [310, 719] on div at bounding box center [348, 739] width 407 height 43
click at [197, 747] on img at bounding box center [209, 739] width 128 height 43
